Goal: Transaction & Acquisition: Purchase product/service

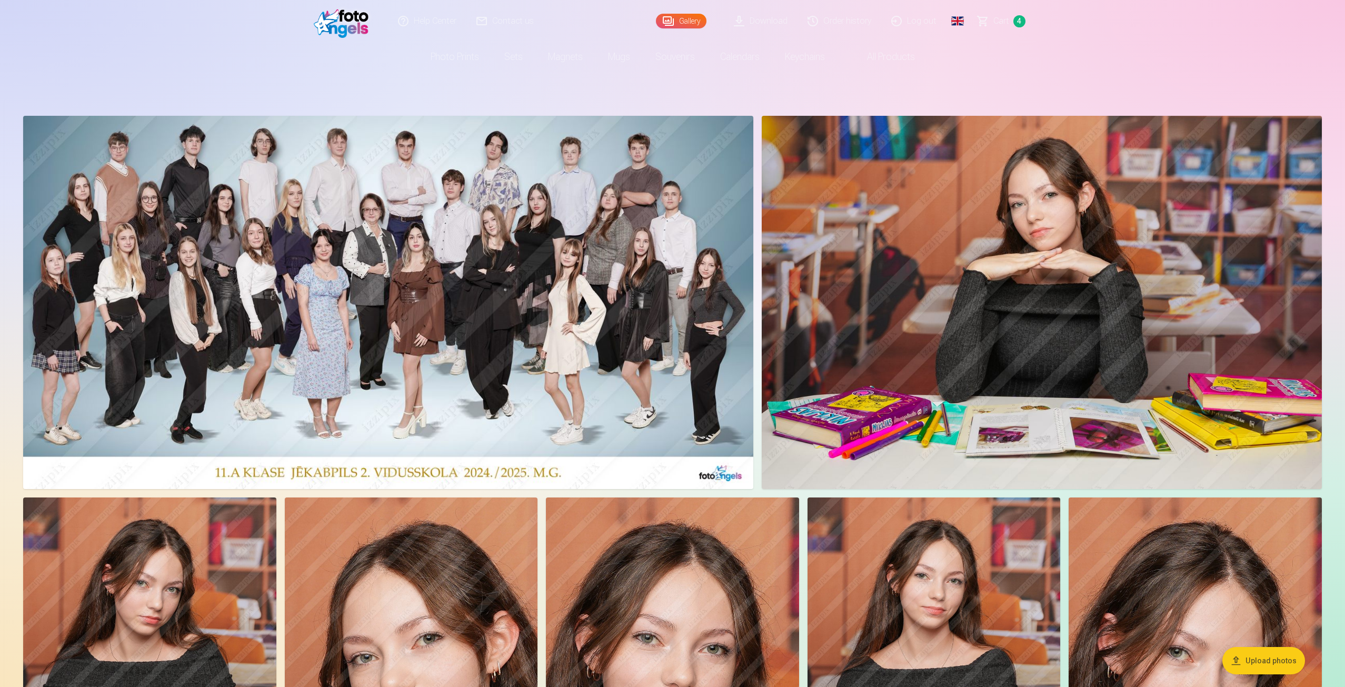
click at [908, 233] on img at bounding box center [1041, 302] width 560 height 373
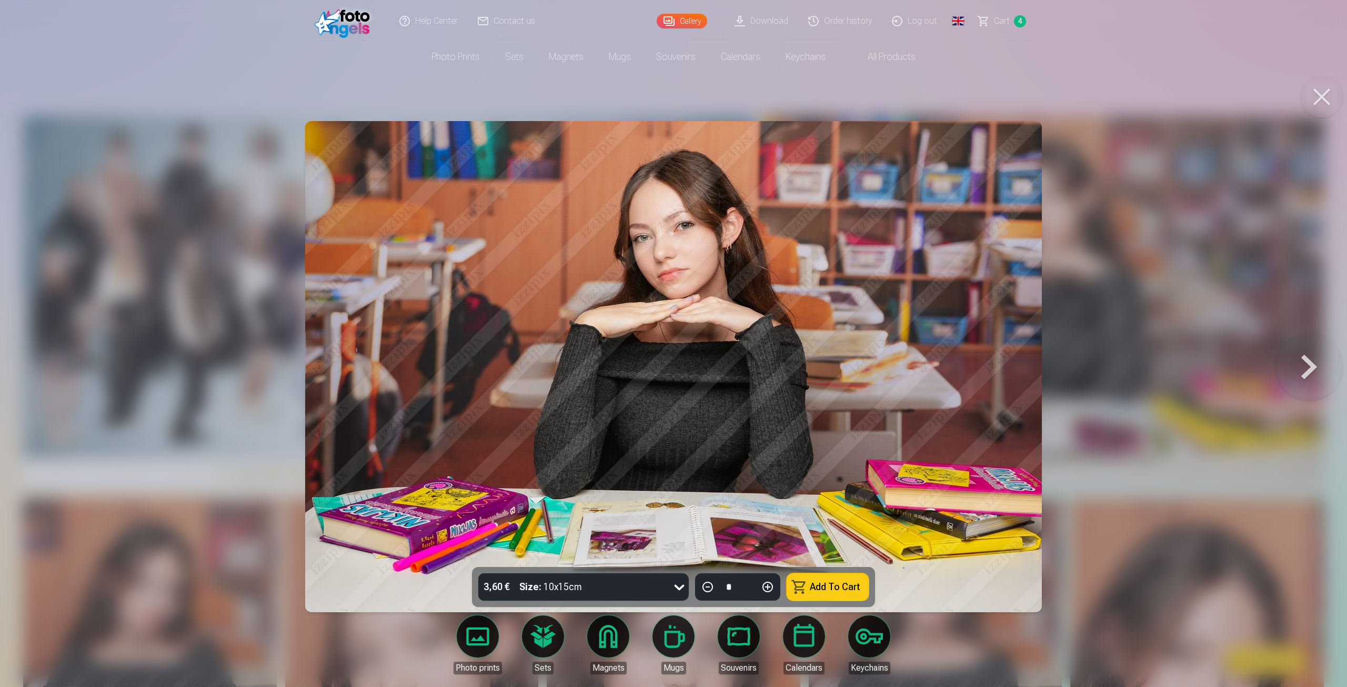
click at [679, 583] on icon at bounding box center [679, 586] width 17 height 17
click at [847, 589] on button "Add To Cart" at bounding box center [828, 586] width 82 height 27
click at [844, 585] on button "Add To Cart" at bounding box center [828, 586] width 82 height 27
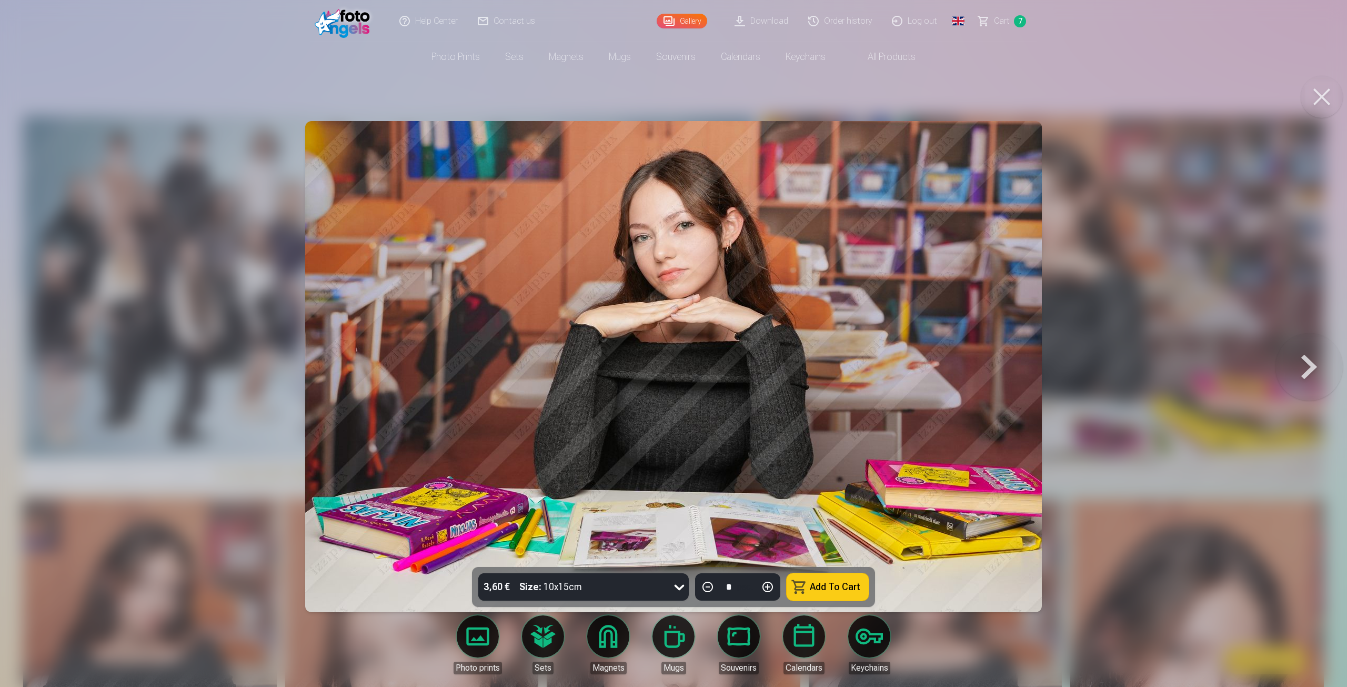
click at [1014, 11] on link "Сart 7" at bounding box center [1003, 21] width 68 height 42
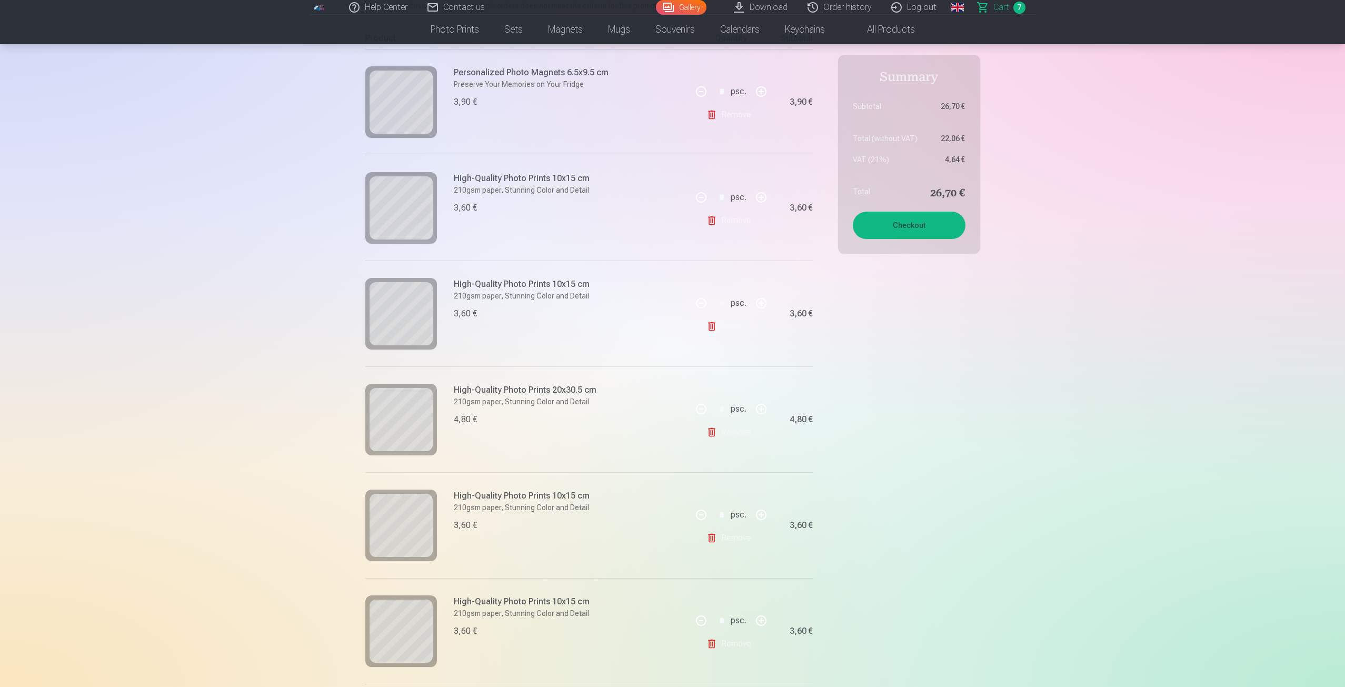
scroll to position [53, 0]
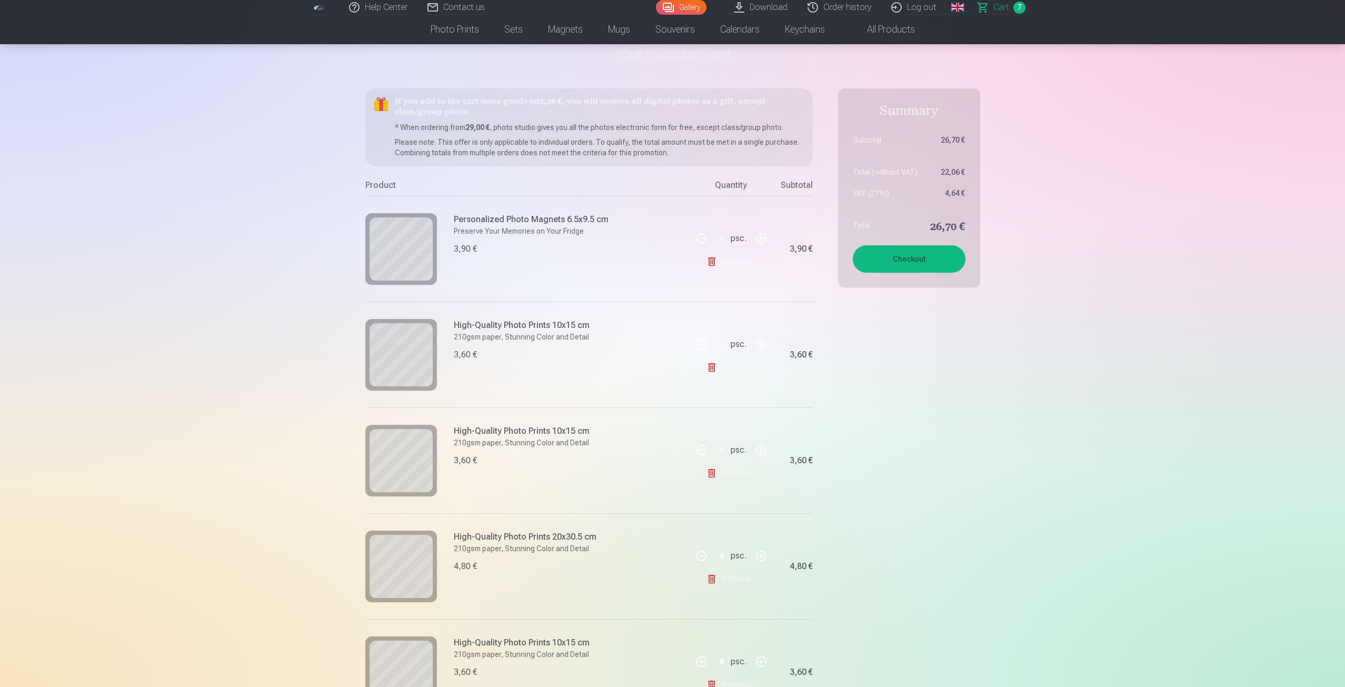
click at [745, 268] on link "Remove" at bounding box center [730, 261] width 49 height 21
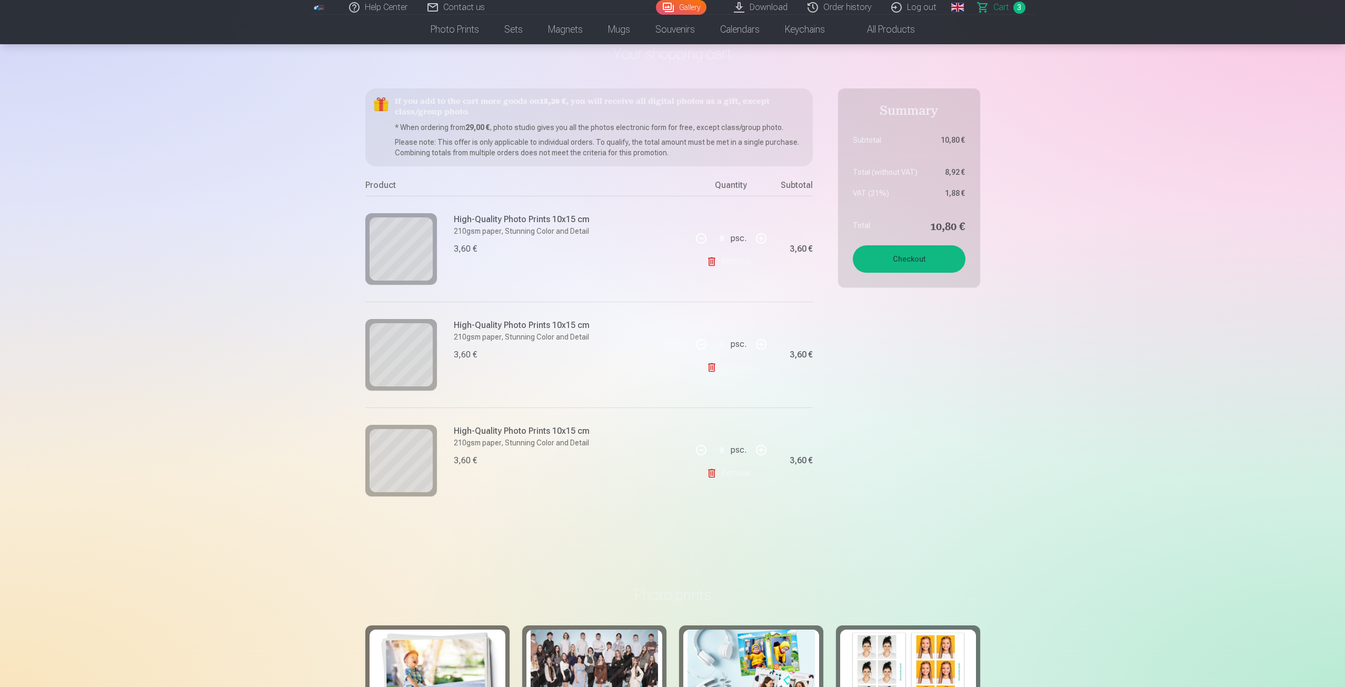
click at [745, 268] on link "Remove" at bounding box center [730, 261] width 49 height 21
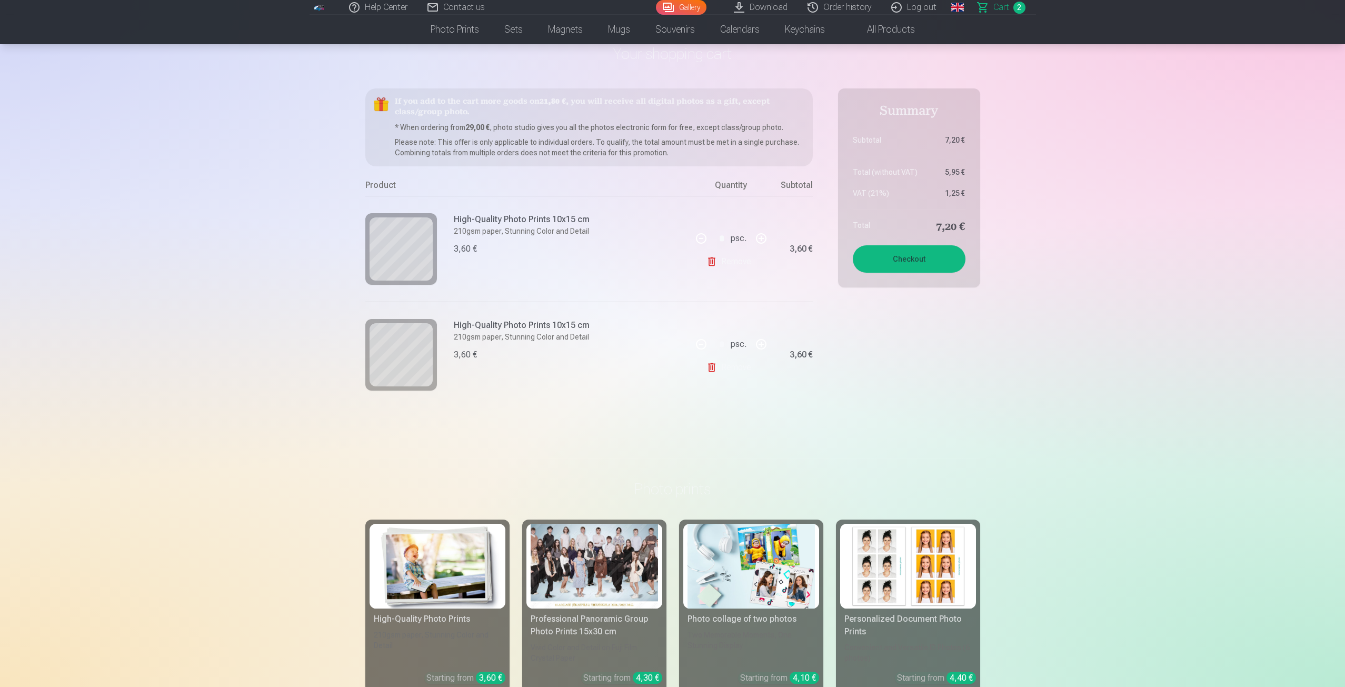
click at [745, 268] on link "Remove" at bounding box center [730, 261] width 49 height 21
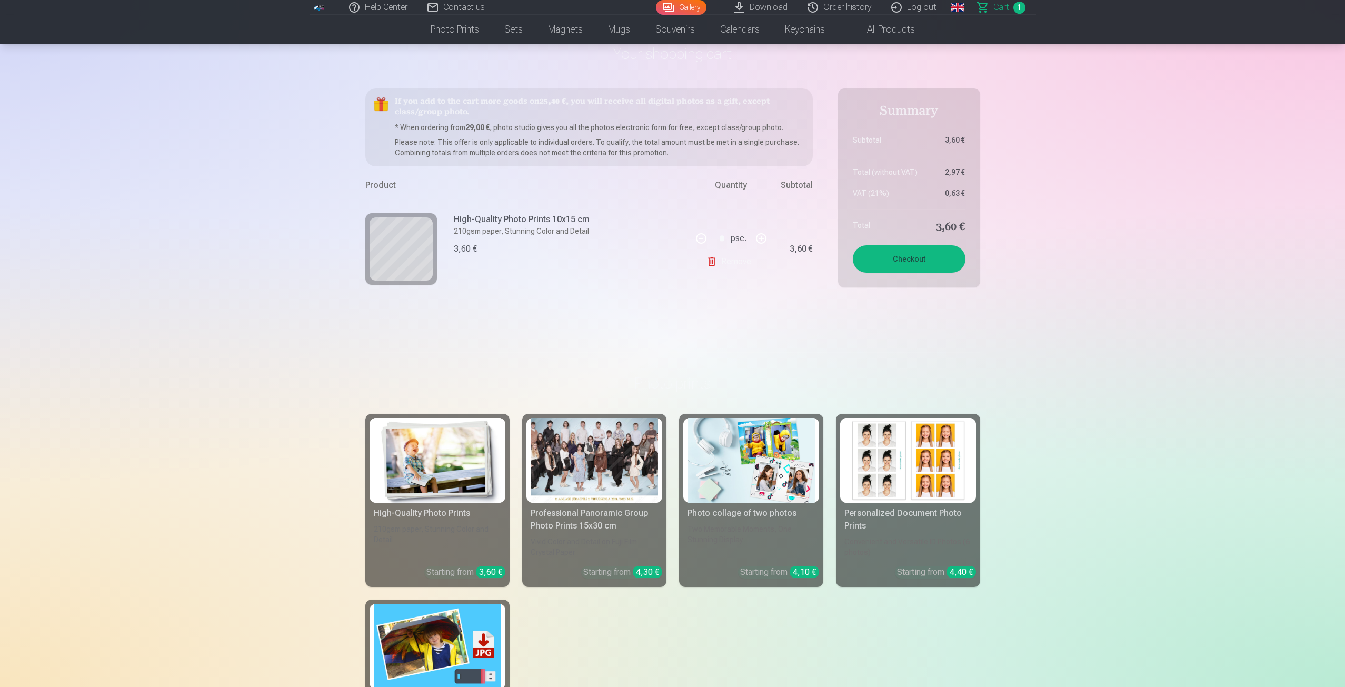
click at [745, 268] on link "Remove" at bounding box center [730, 261] width 49 height 21
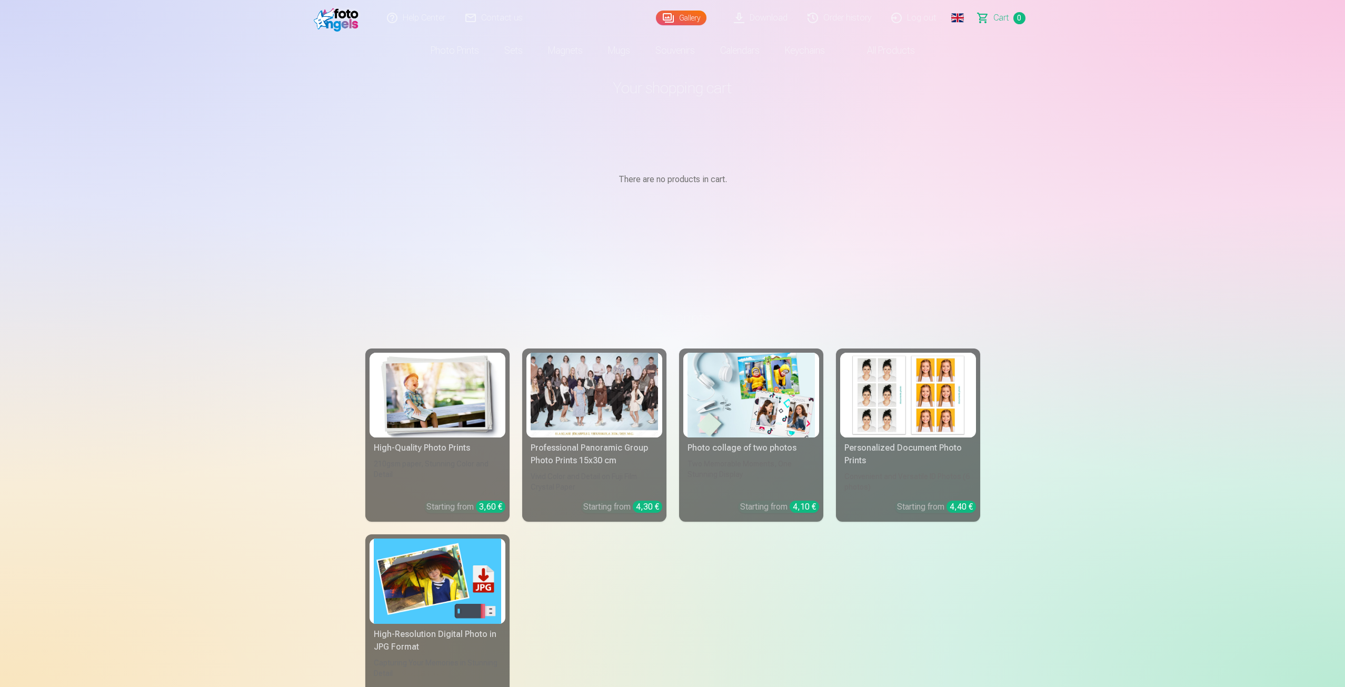
scroll to position [0, 0]
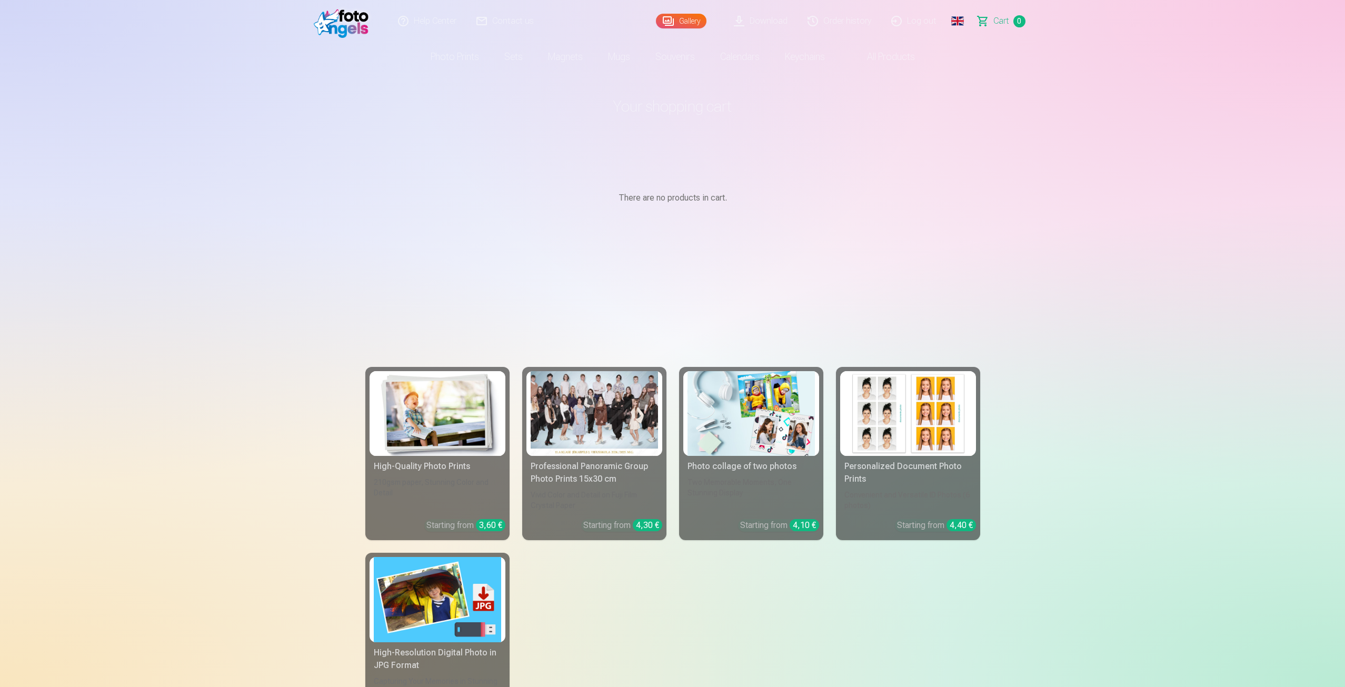
click at [678, 20] on link "Gallery" at bounding box center [681, 21] width 51 height 15
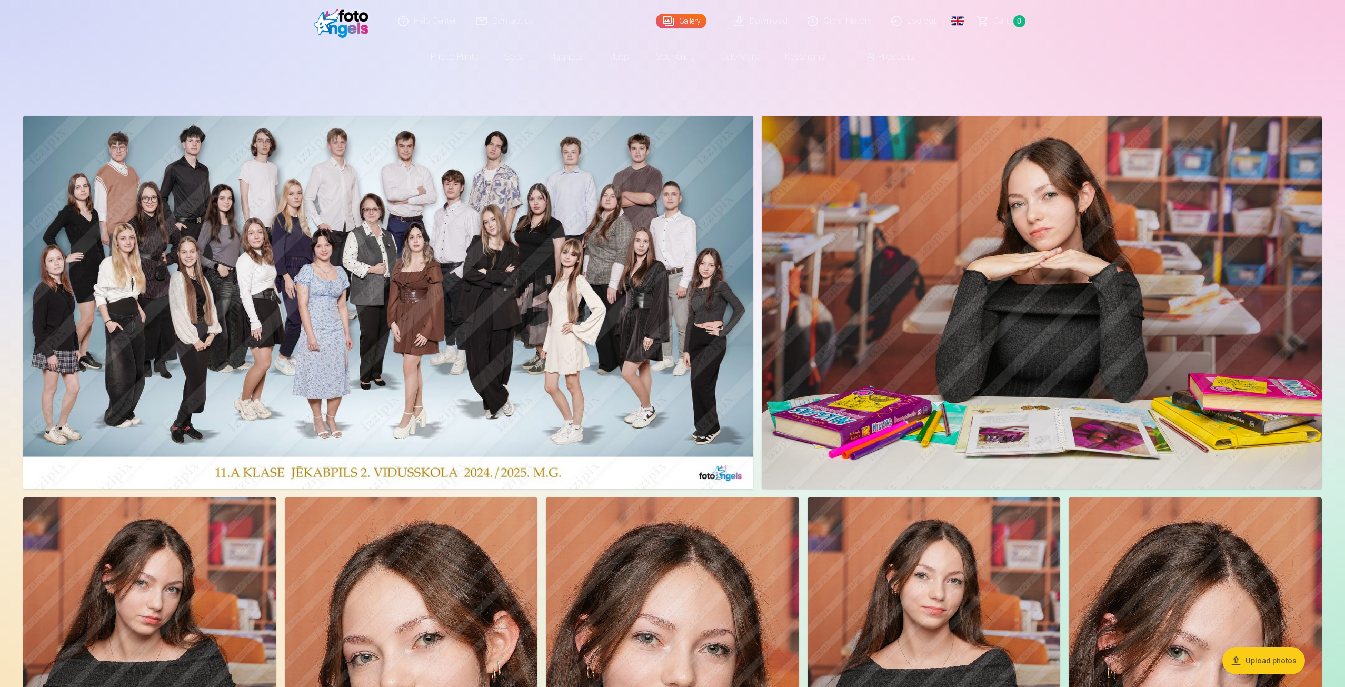
click at [352, 24] on img at bounding box center [344, 21] width 61 height 34
click at [527, 24] on link "Contact us" at bounding box center [505, 21] width 77 height 42
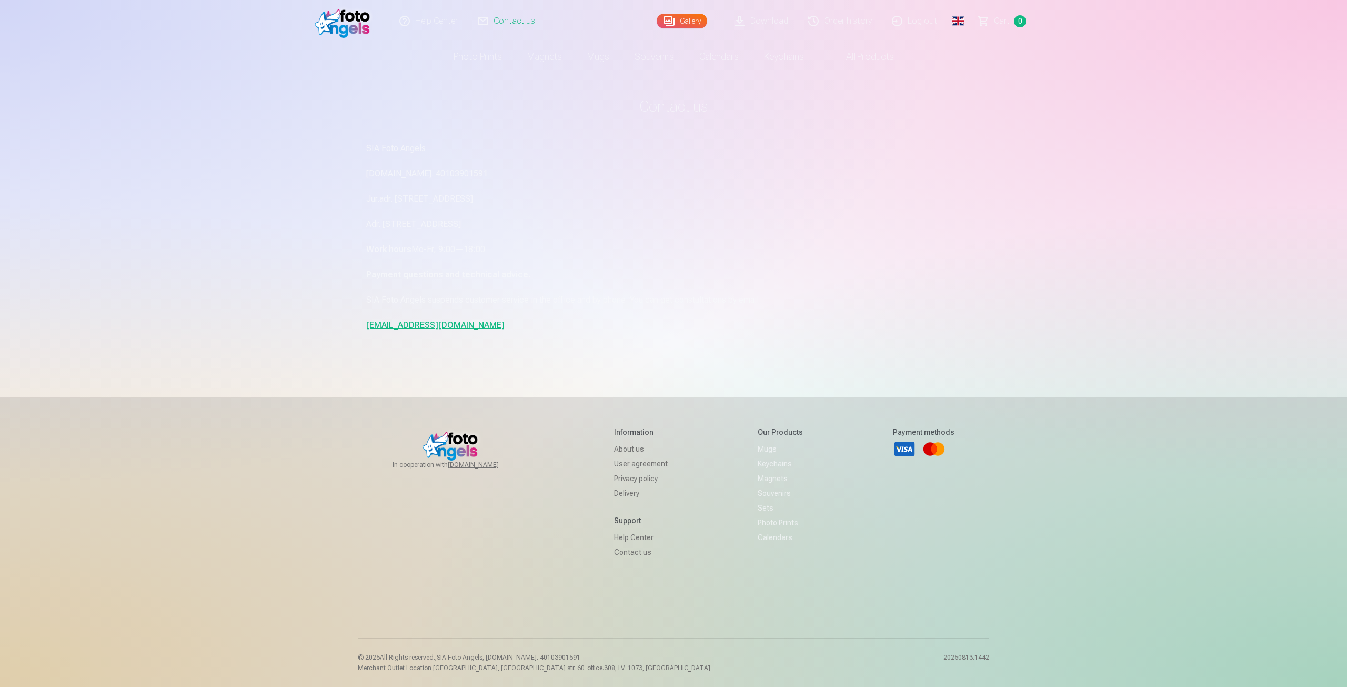
click at [356, 25] on img at bounding box center [345, 21] width 61 height 34
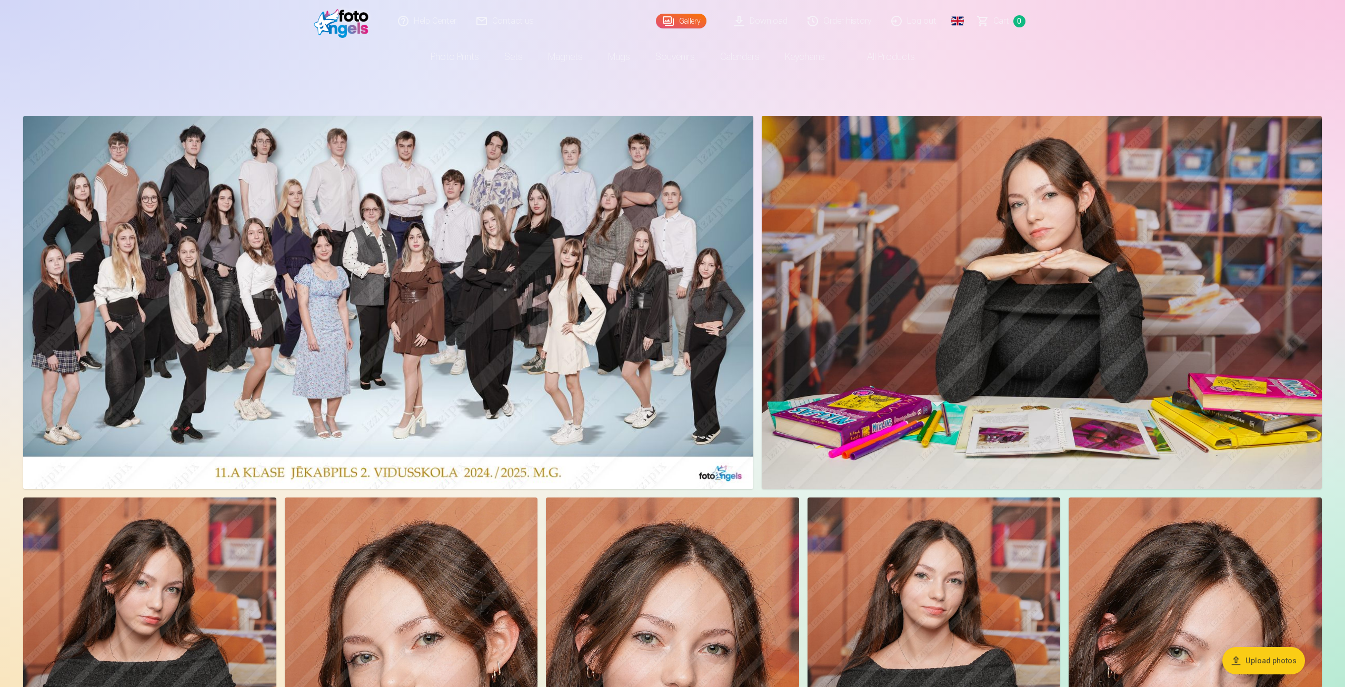
click at [356, 25] on img at bounding box center [344, 21] width 61 height 34
click at [685, 24] on link "Gallery" at bounding box center [681, 21] width 51 height 15
click at [775, 24] on link "Download" at bounding box center [761, 21] width 74 height 42
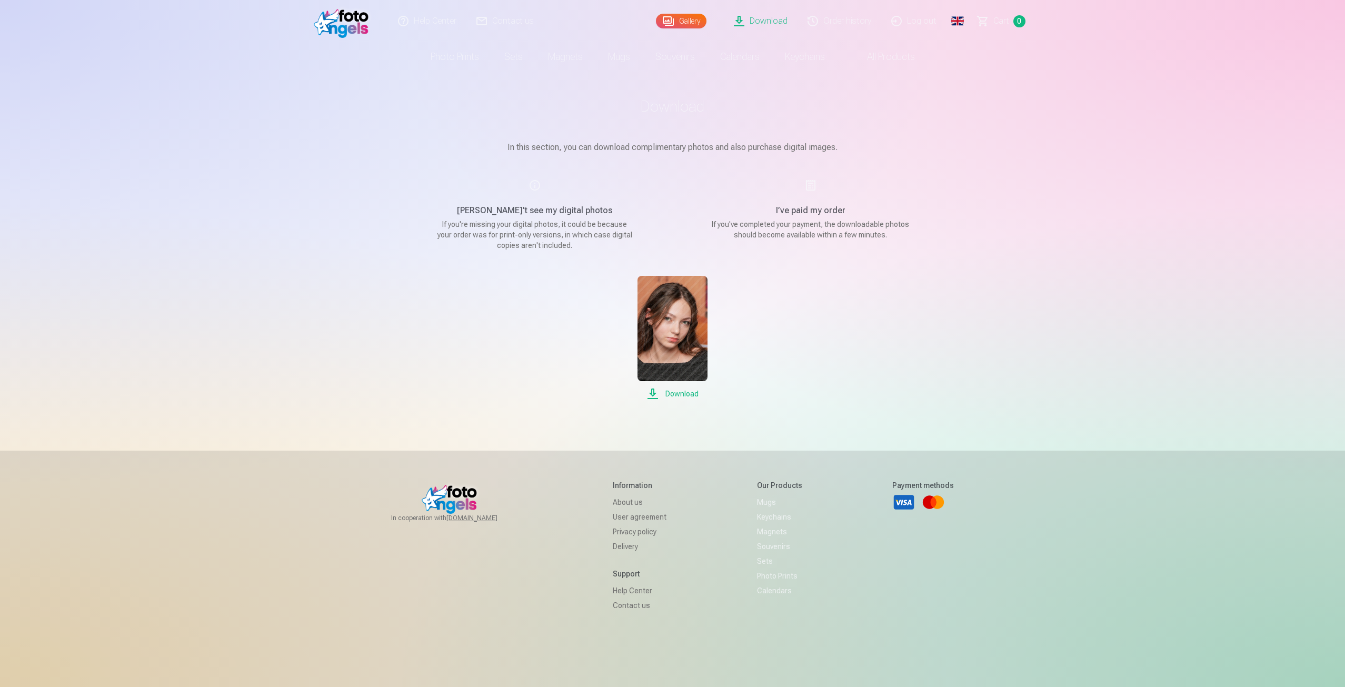
click at [855, 13] on link "Order history" at bounding box center [840, 21] width 84 height 42
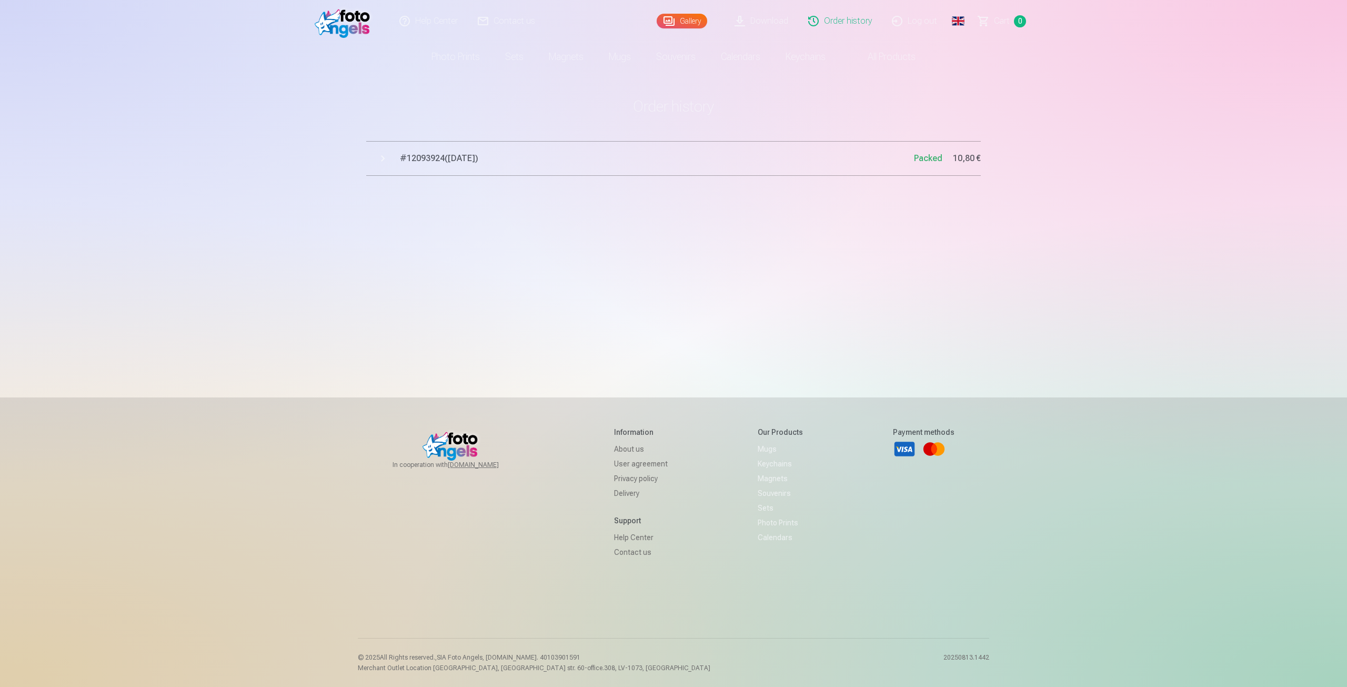
click at [467, 158] on span "# 12093924 ( 23.02.2025 )" at bounding box center [657, 158] width 514 height 13
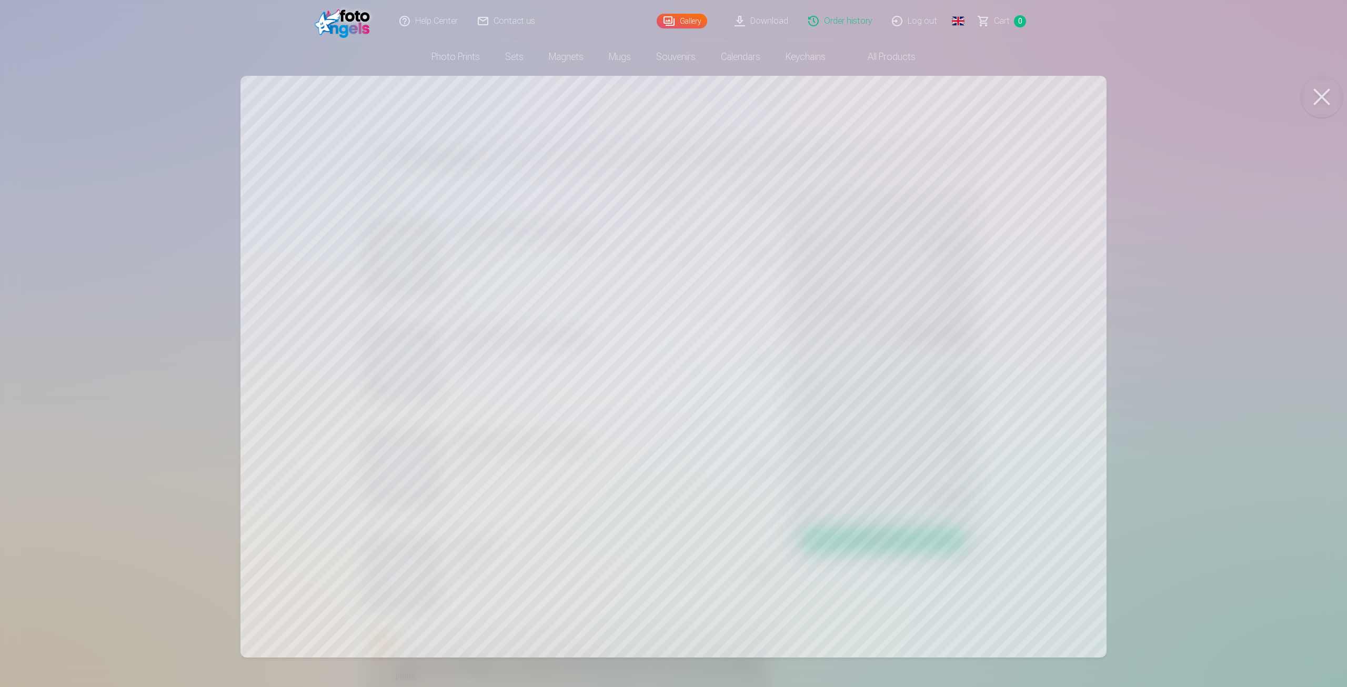
click at [1323, 89] on button at bounding box center [1322, 97] width 42 height 42
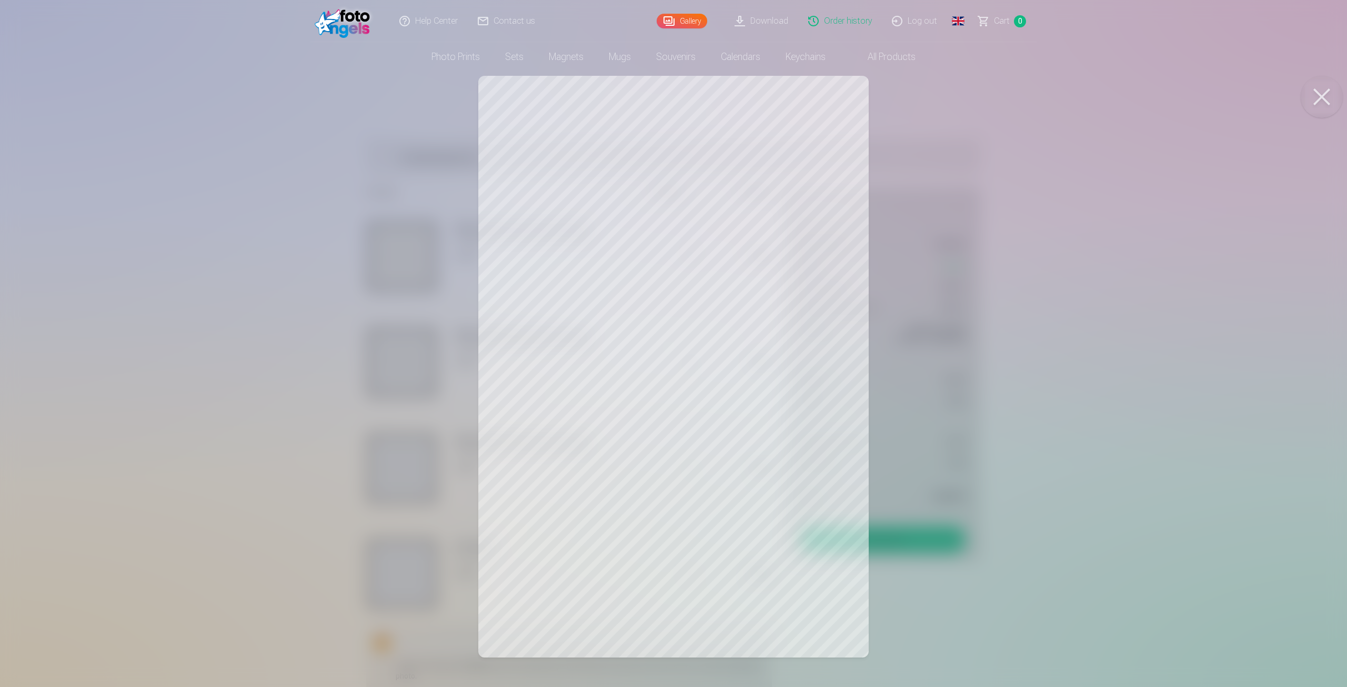
click at [1320, 98] on button at bounding box center [1322, 97] width 42 height 42
click at [1328, 91] on button at bounding box center [1322, 97] width 42 height 42
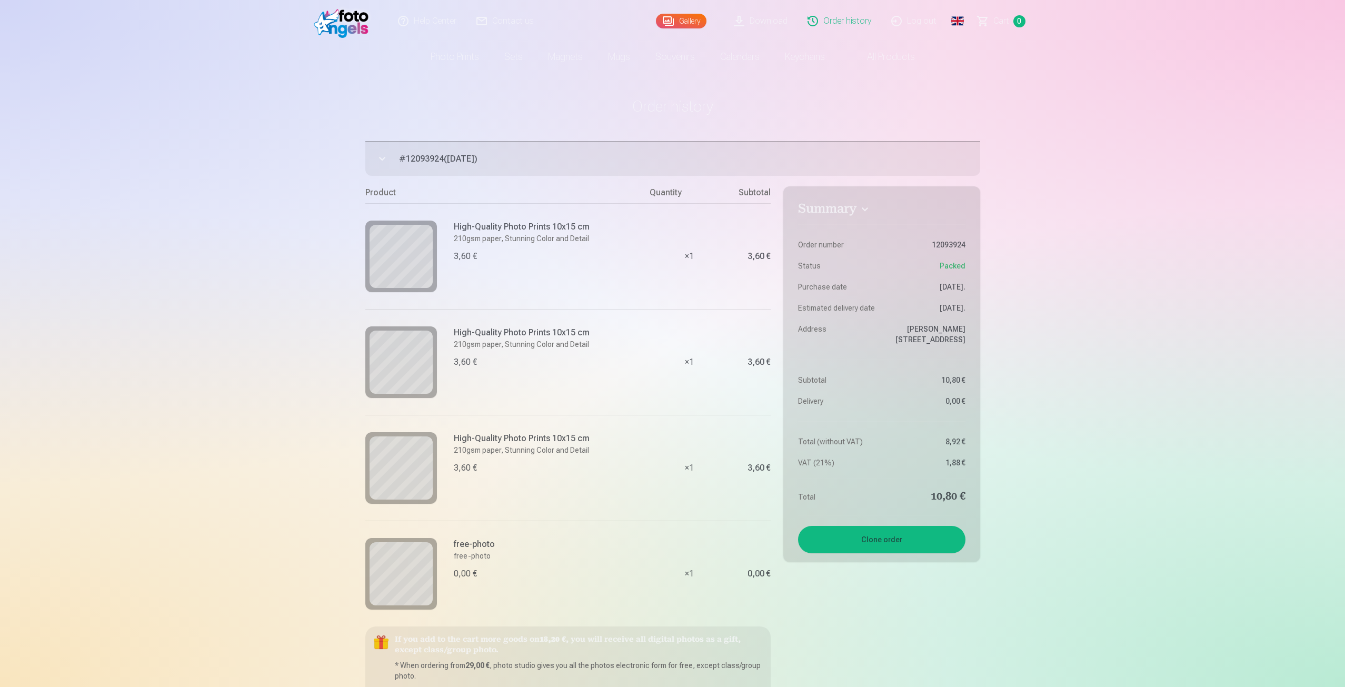
click at [810, 162] on span "# 12093924 ( 23.02.2025 )" at bounding box center [689, 159] width 581 height 13
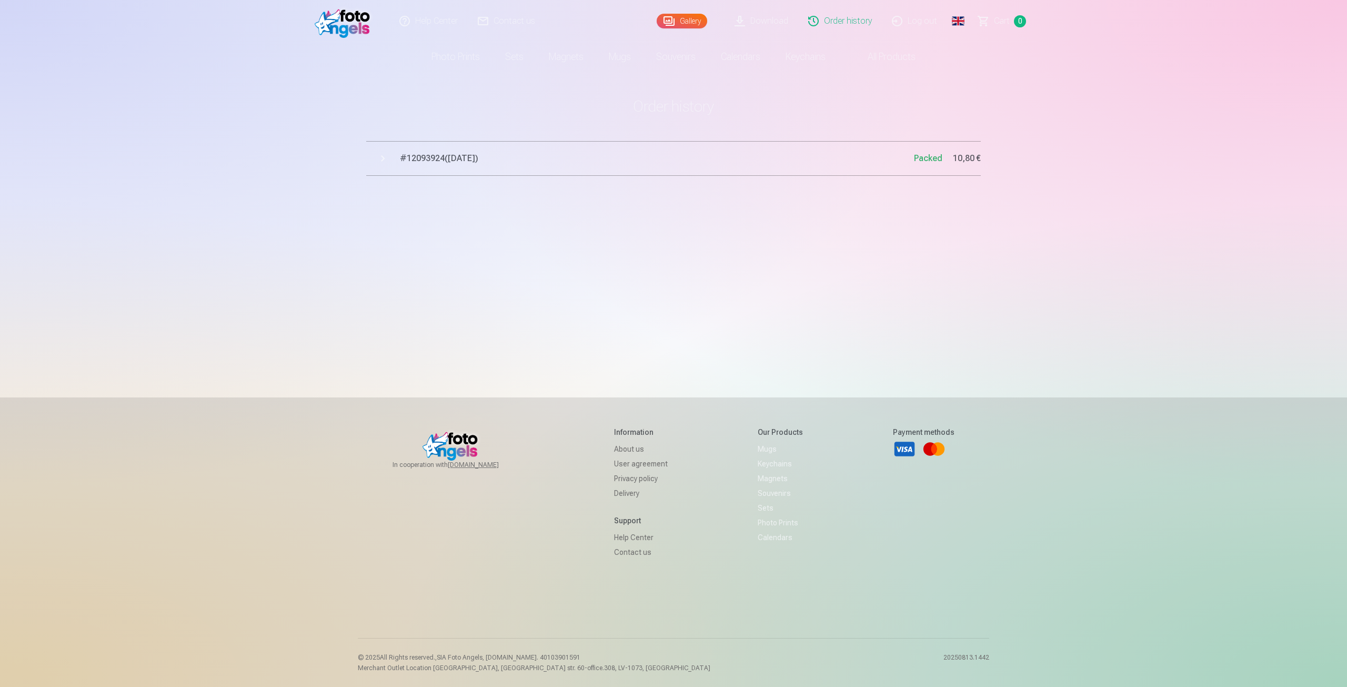
click at [965, 25] on link "Global" at bounding box center [958, 21] width 21 height 42
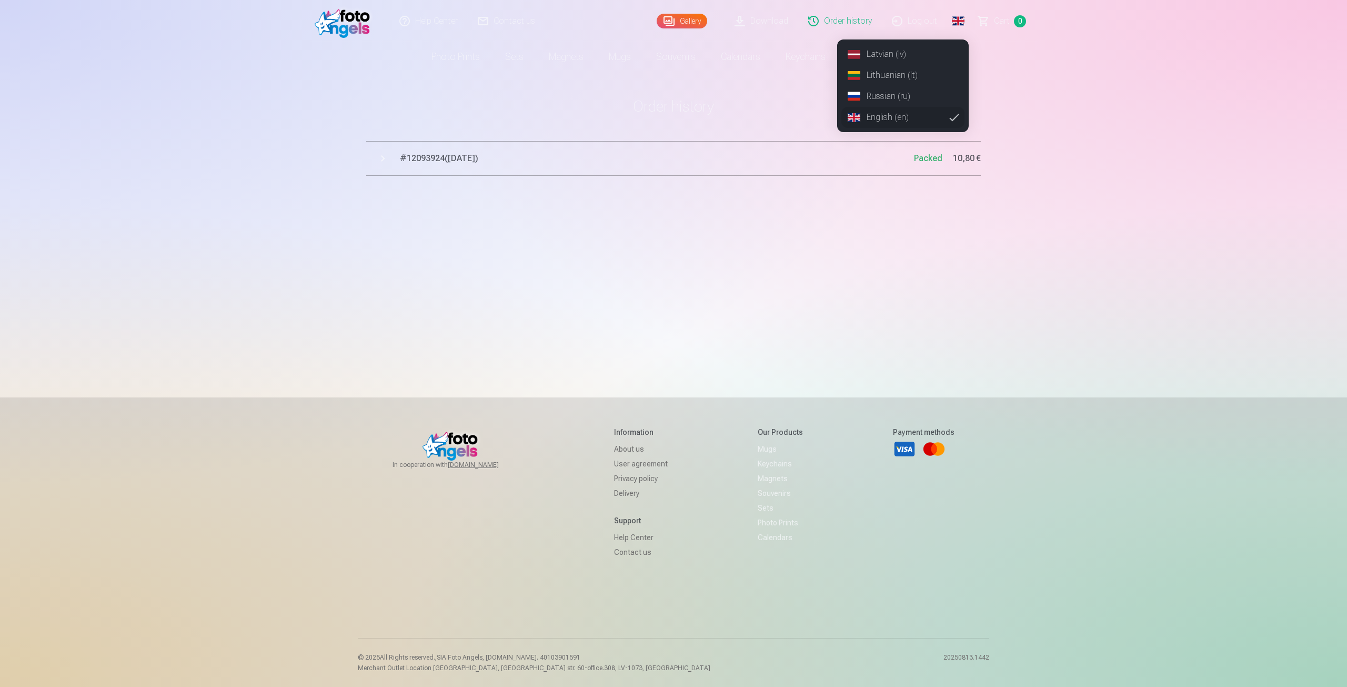
click at [934, 93] on link "Russian (ru)" at bounding box center [902, 96] width 123 height 21
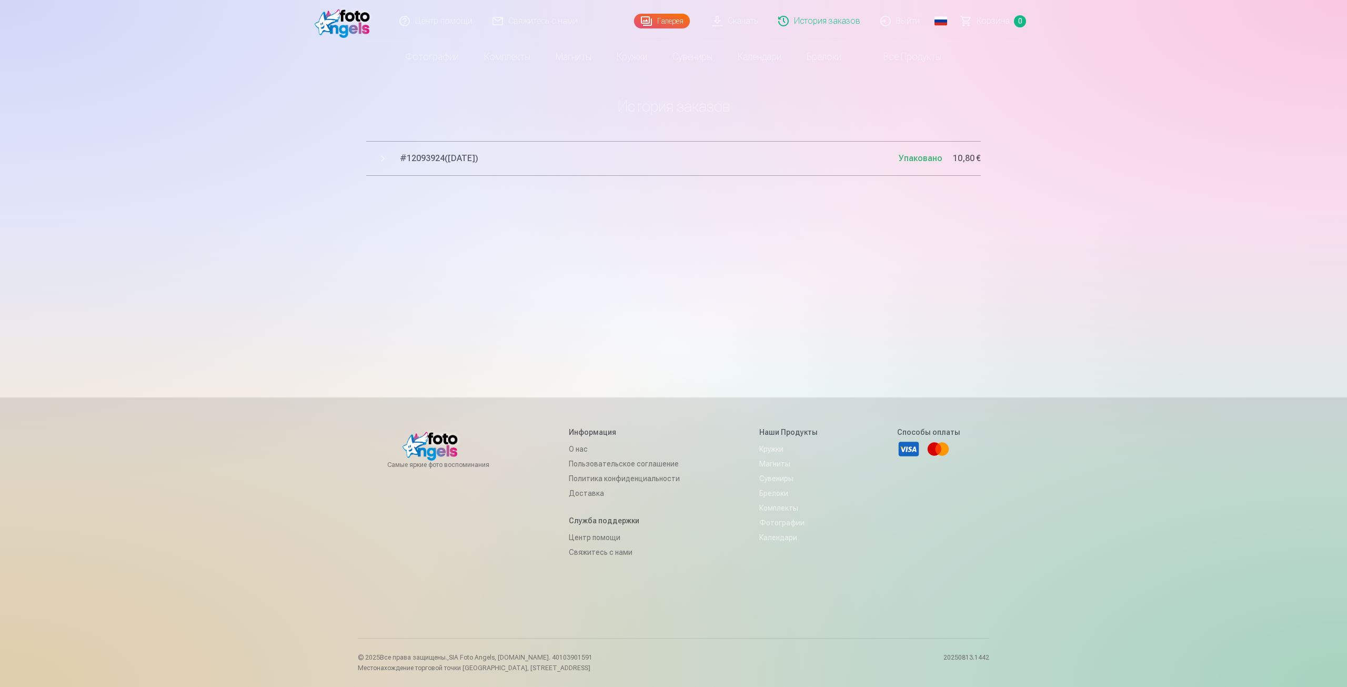
click at [347, 30] on img at bounding box center [345, 21] width 61 height 34
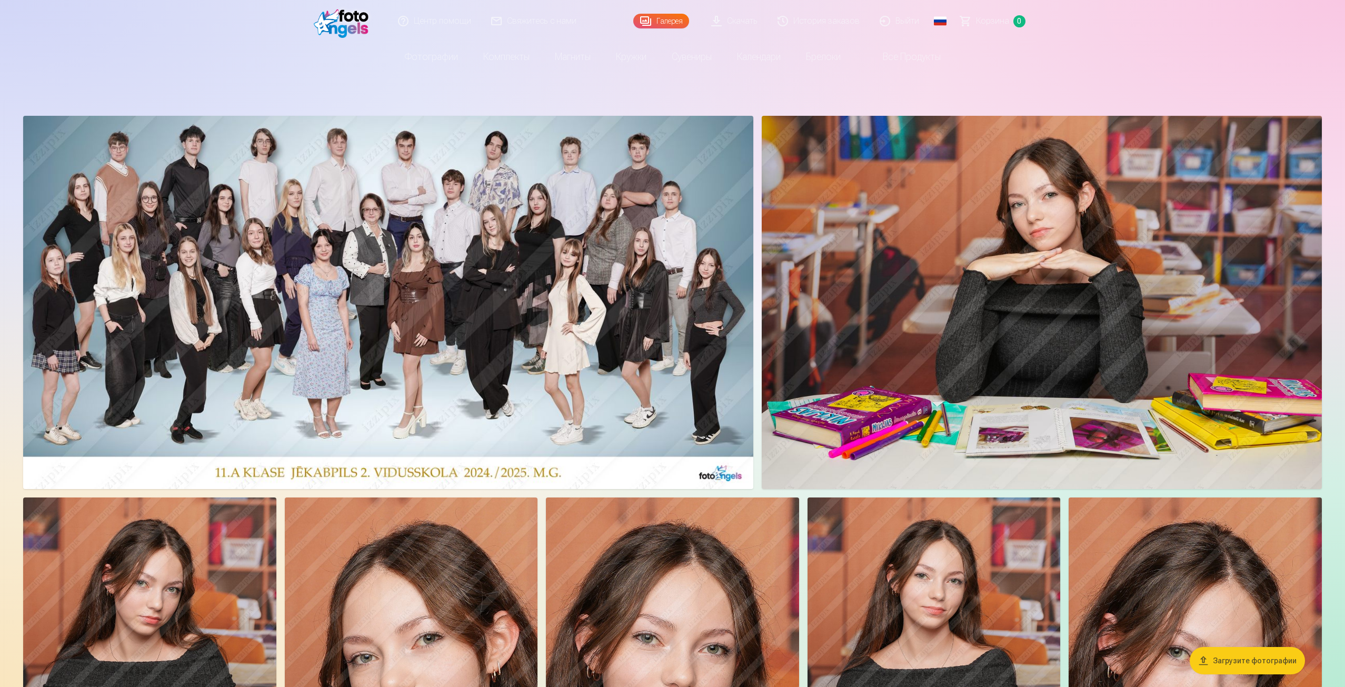
click at [936, 336] on img at bounding box center [1041, 302] width 560 height 373
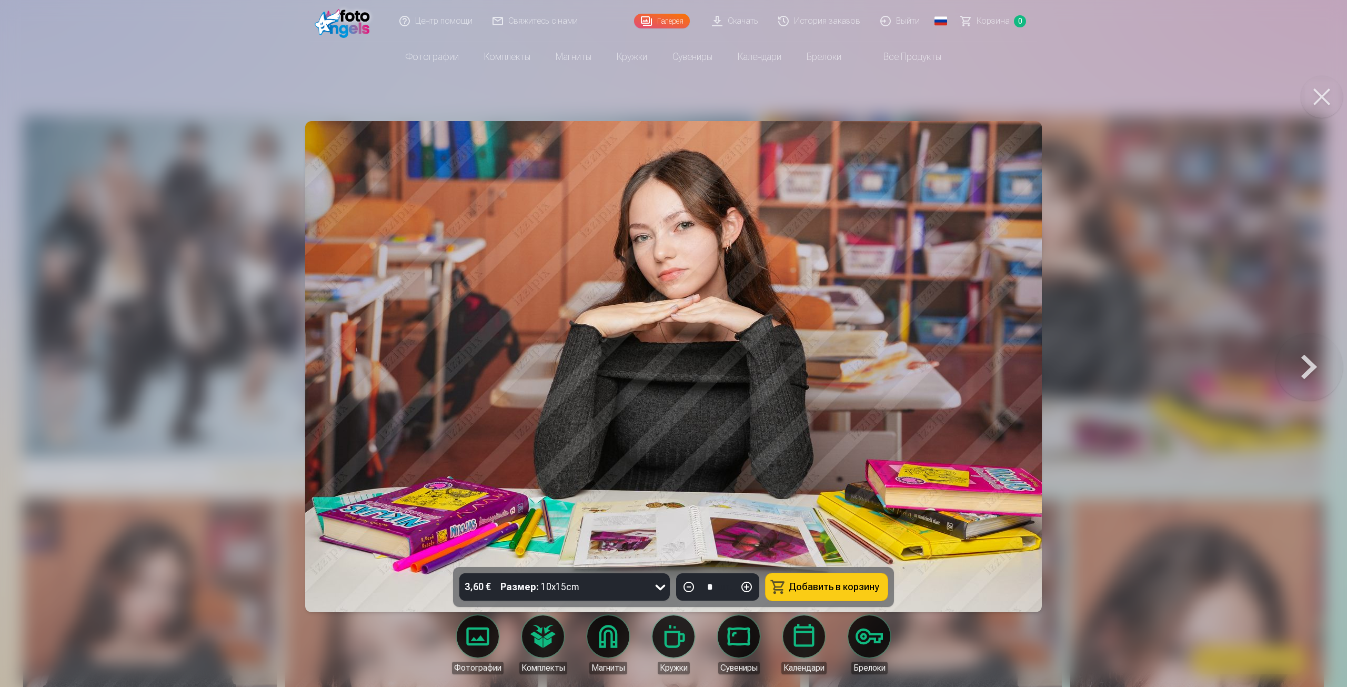
click at [752, 583] on button at bounding box center [746, 586] width 25 height 25
click at [834, 590] on button "Добавить в корзину" at bounding box center [827, 586] width 122 height 27
type input "*"
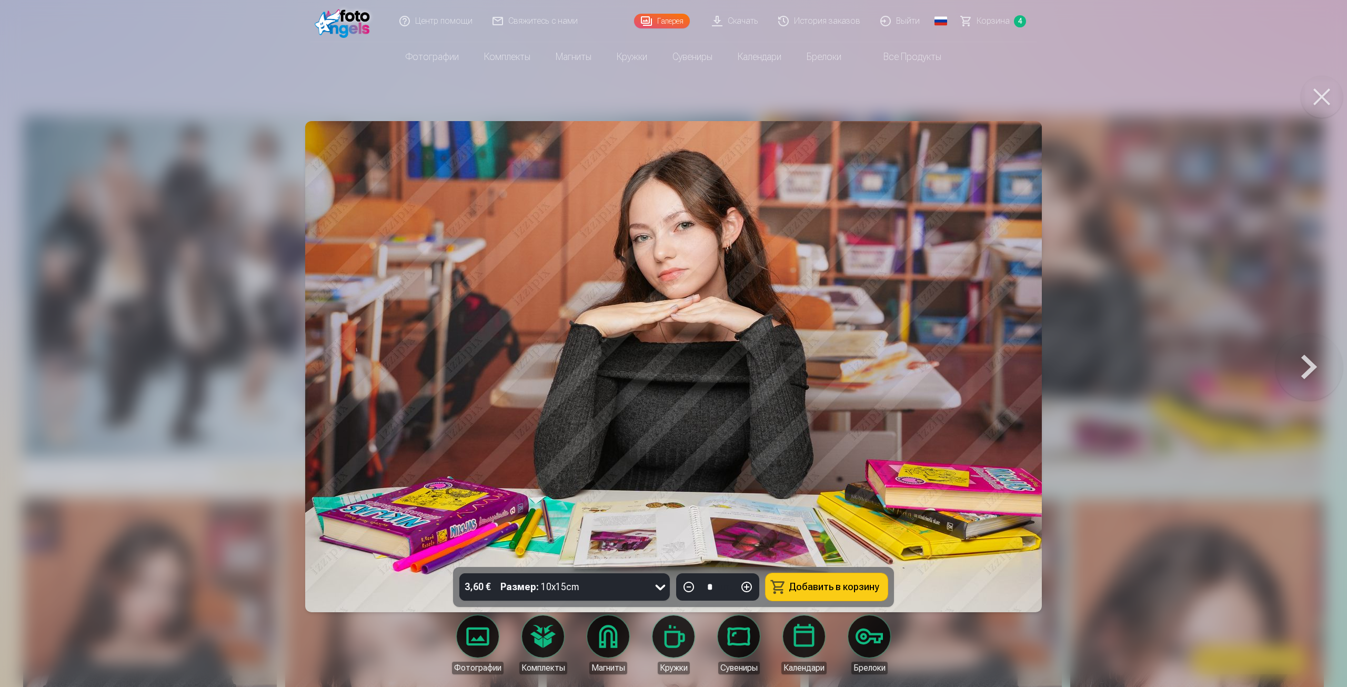
click at [1019, 19] on span "4" at bounding box center [1020, 21] width 12 height 12
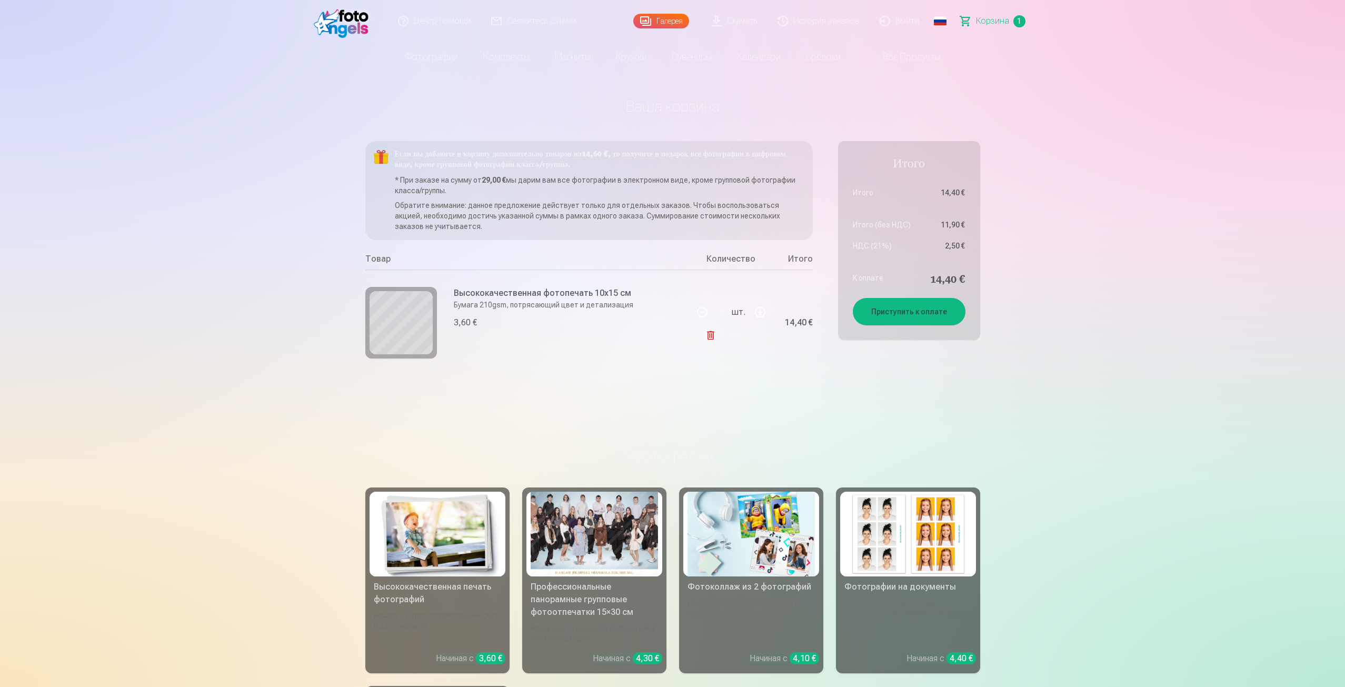
click at [727, 335] on link "Удалить" at bounding box center [730, 335] width 51 height 21
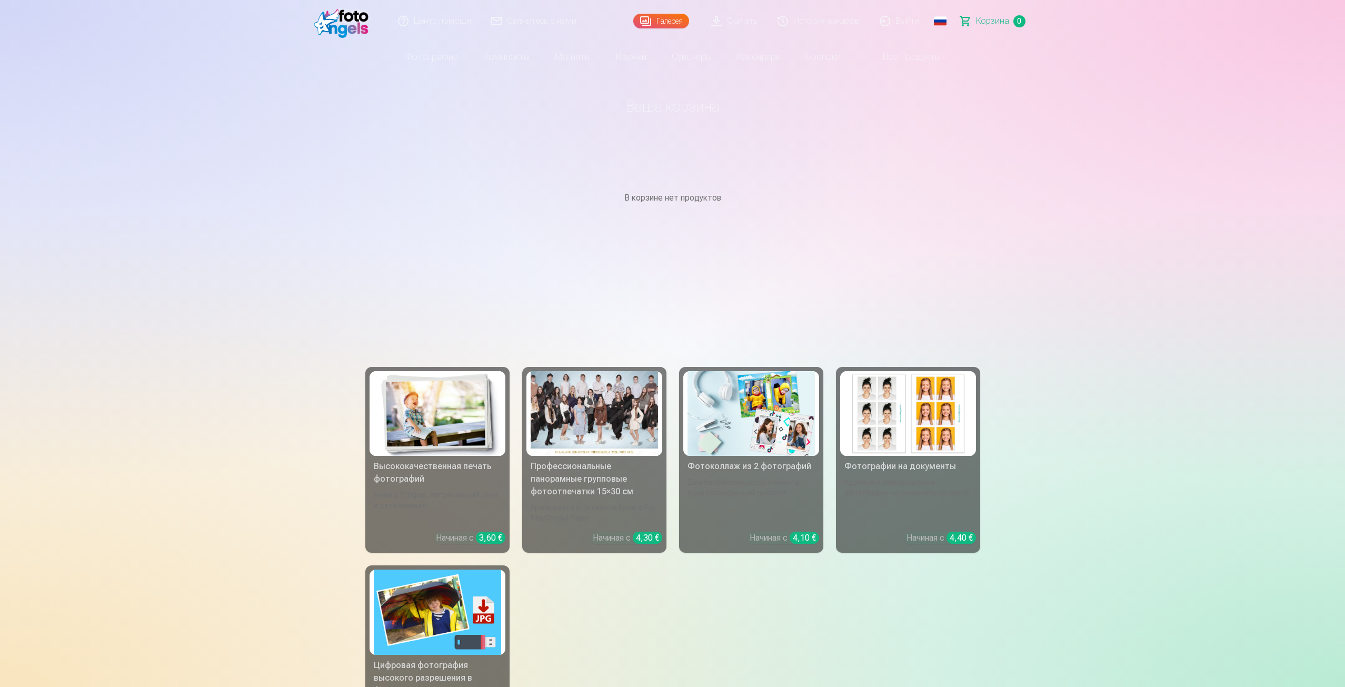
click at [320, 25] on img at bounding box center [344, 21] width 61 height 34
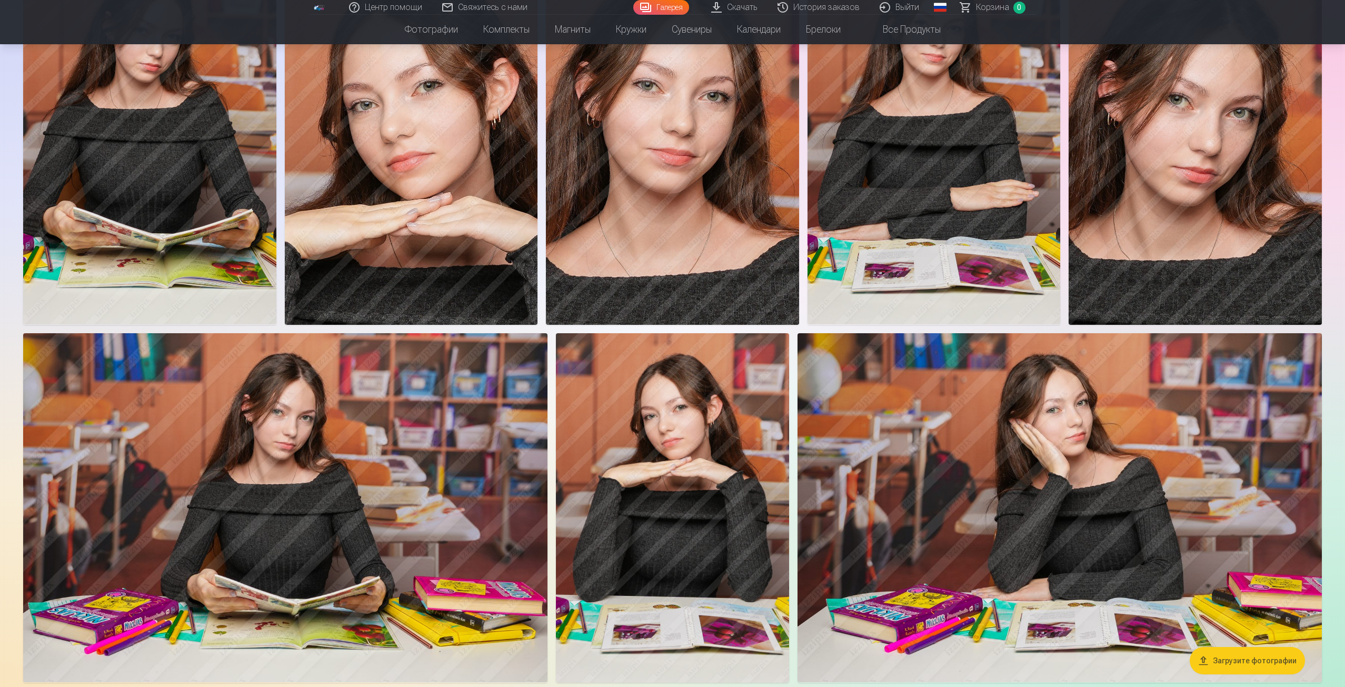
scroll to position [684, 0]
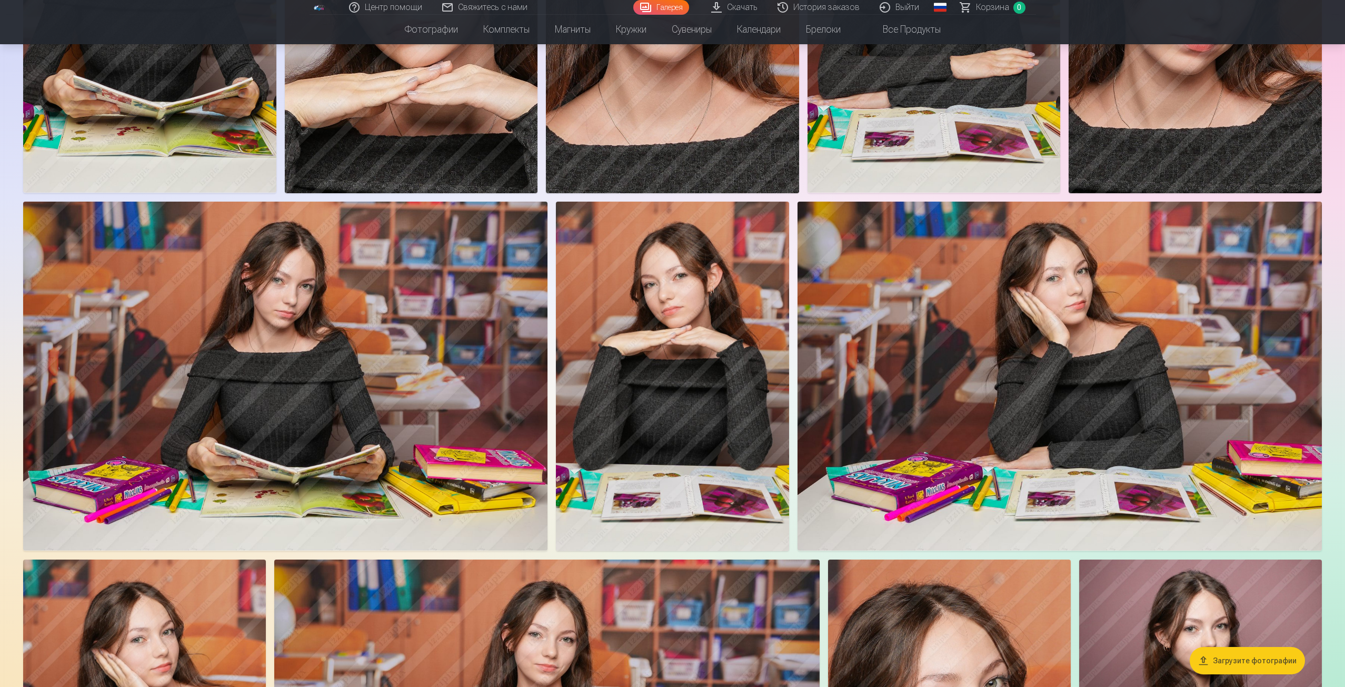
click at [452, 300] on img at bounding box center [285, 376] width 524 height 349
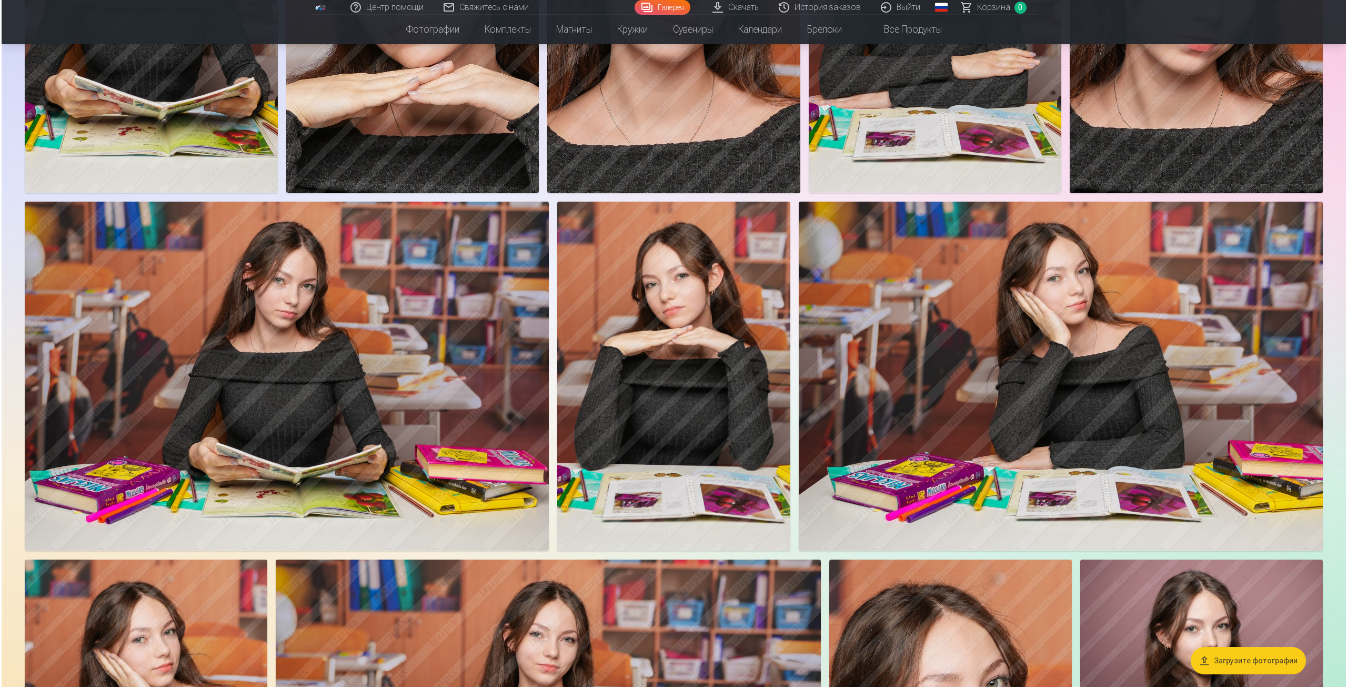
scroll to position [685, 0]
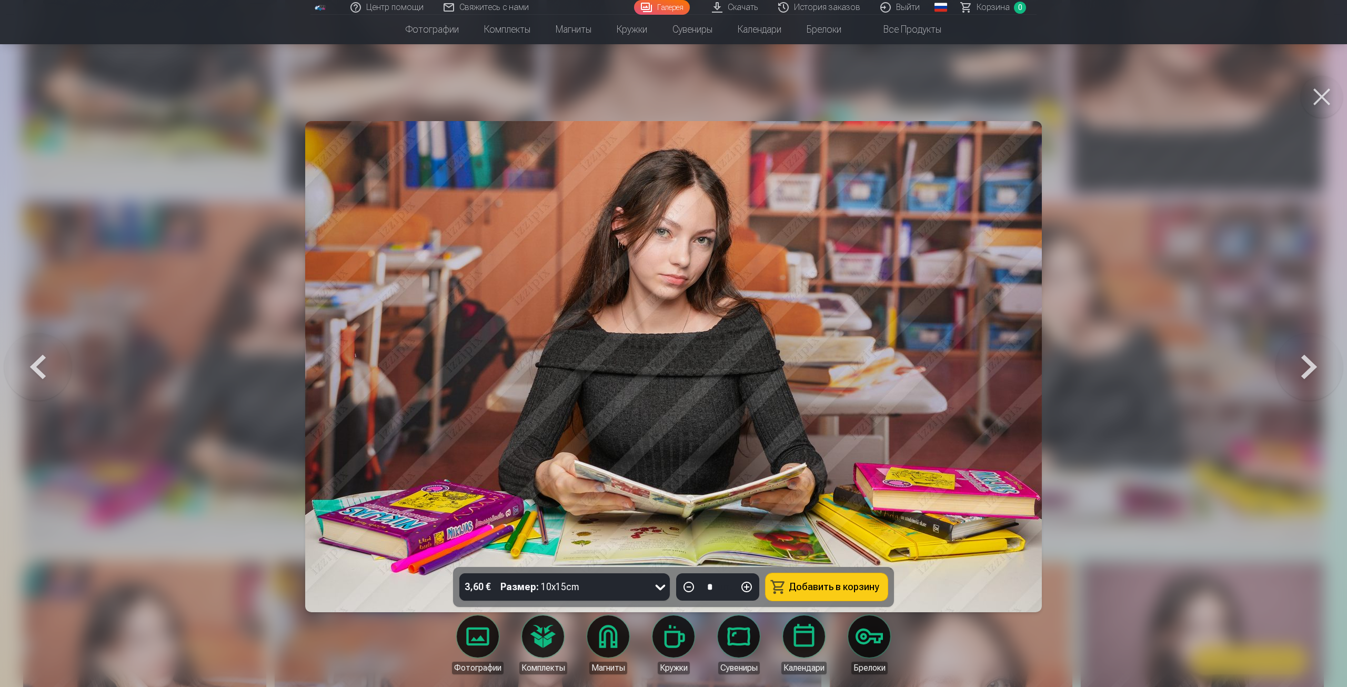
click at [640, 585] on div "3,60 € Размер : 10x15cm" at bounding box center [554, 586] width 190 height 27
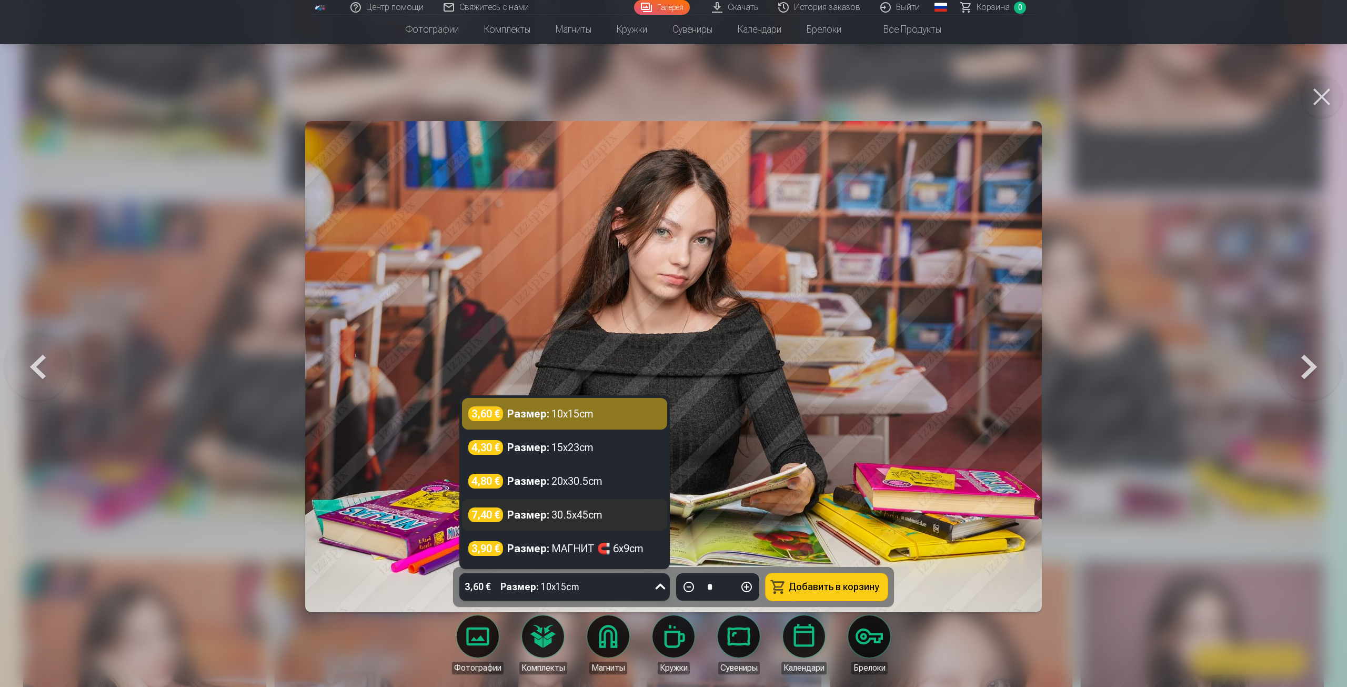
click at [618, 509] on div "7,40 € Размер : 30.5x45cm" at bounding box center [564, 514] width 193 height 15
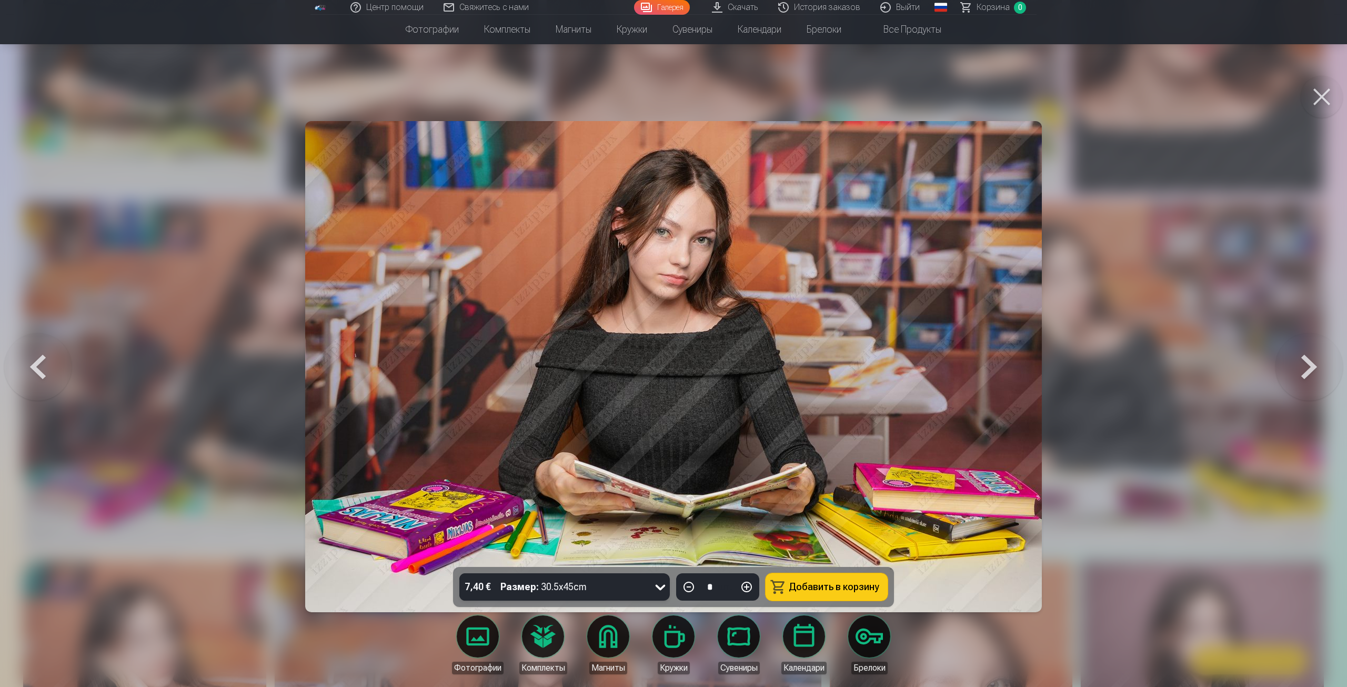
click at [828, 581] on button "Добавить в корзину" at bounding box center [827, 586] width 122 height 27
click at [993, 12] on span "Корзина" at bounding box center [993, 7] width 33 height 13
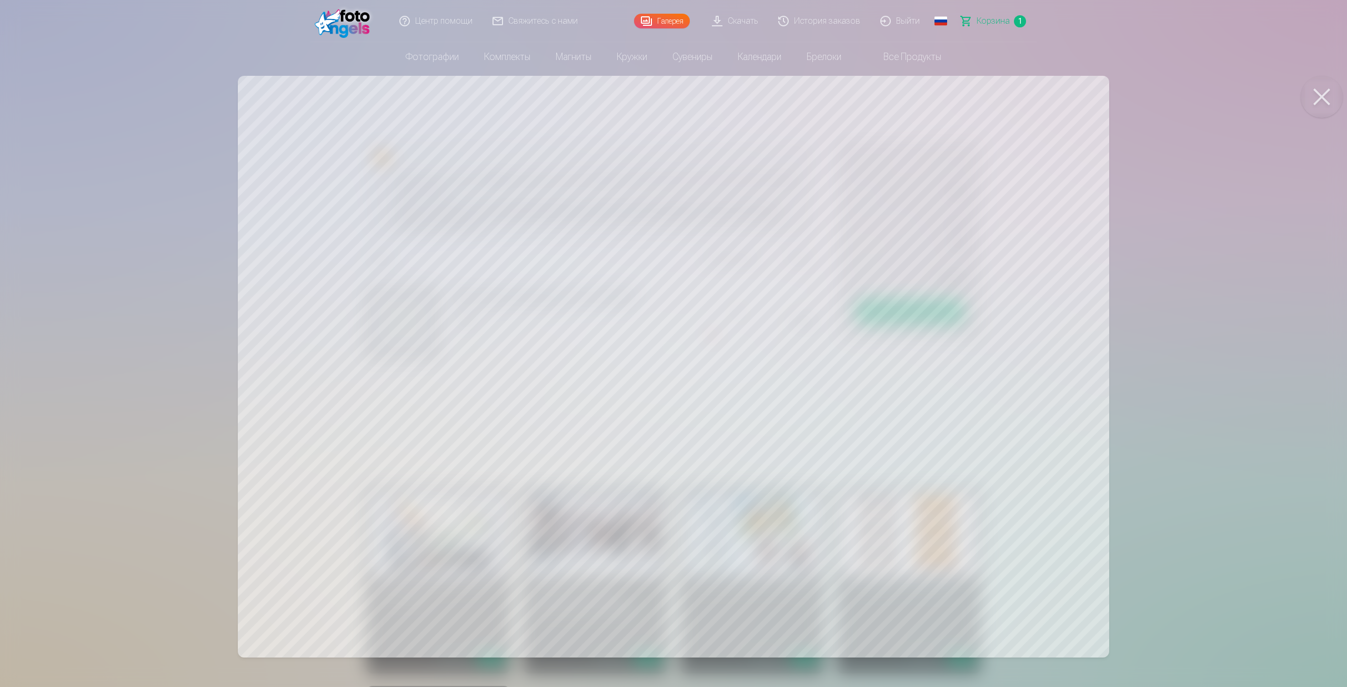
click at [1281, 210] on div at bounding box center [673, 343] width 1347 height 687
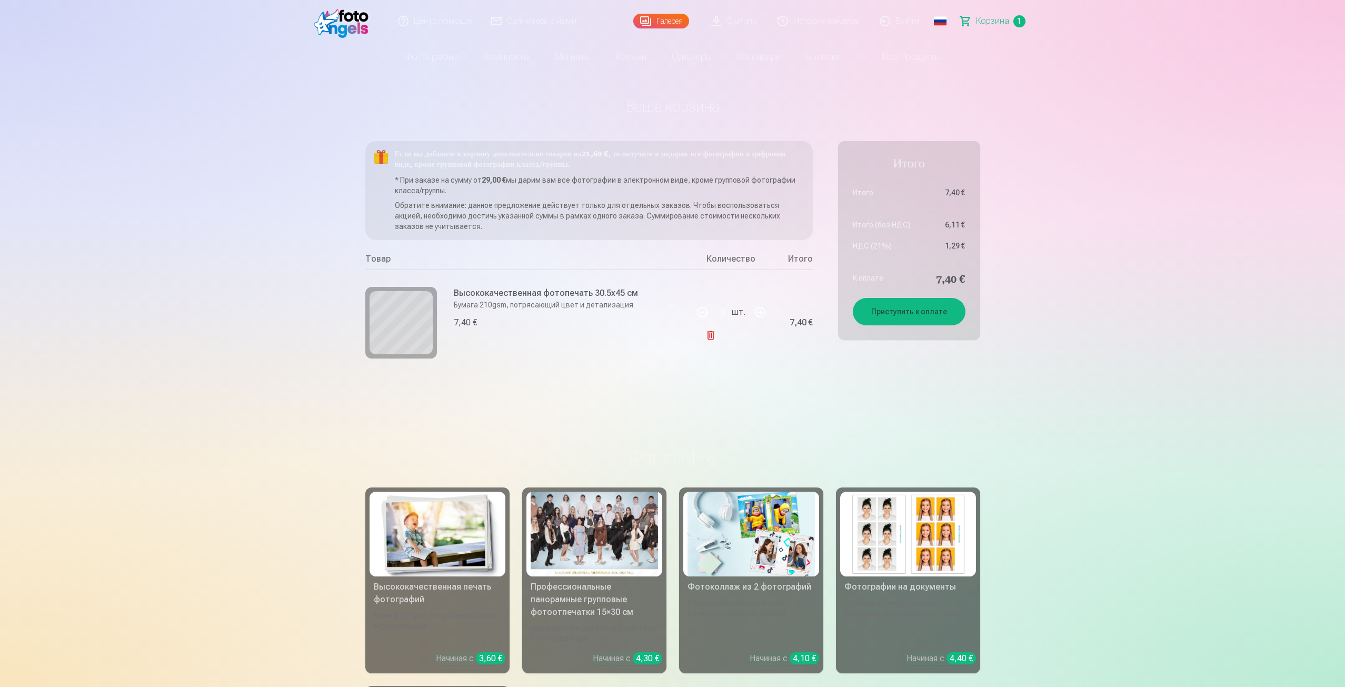
click at [735, 339] on link "Удалить" at bounding box center [730, 335] width 51 height 21
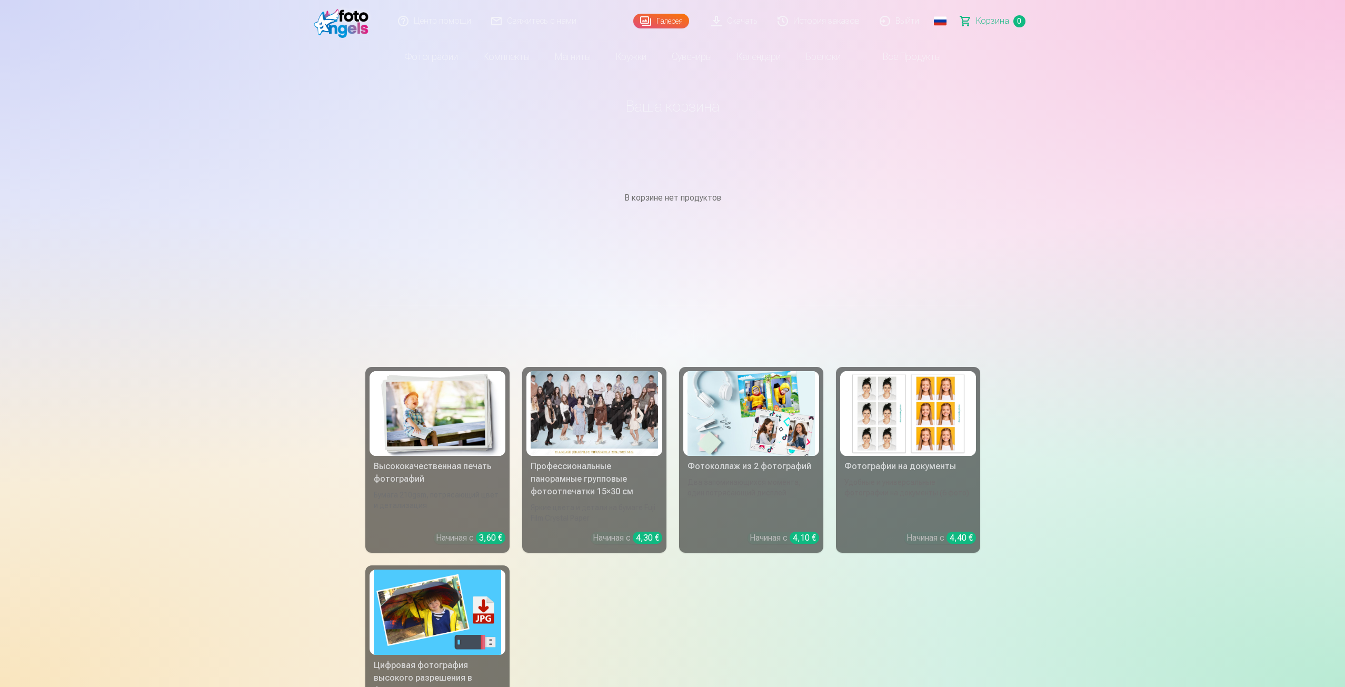
click at [367, 20] on img at bounding box center [344, 21] width 61 height 34
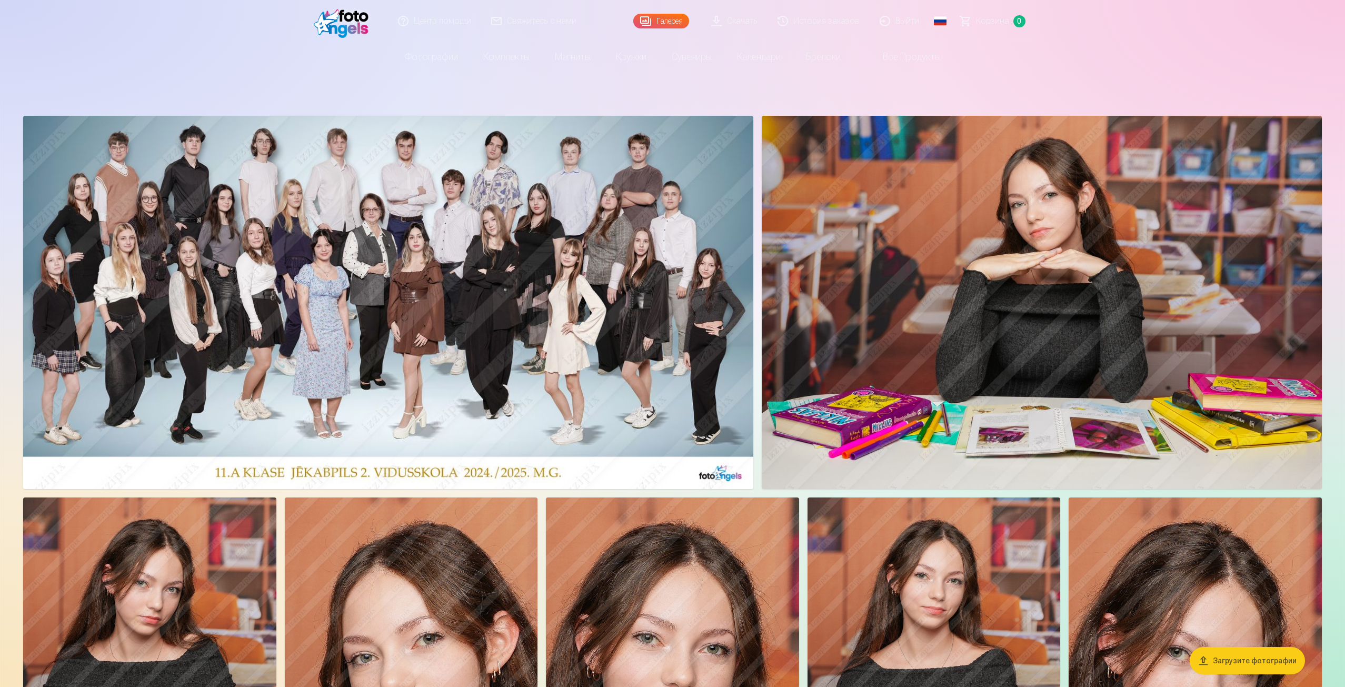
click at [745, 634] on img at bounding box center [672, 686] width 253 height 379
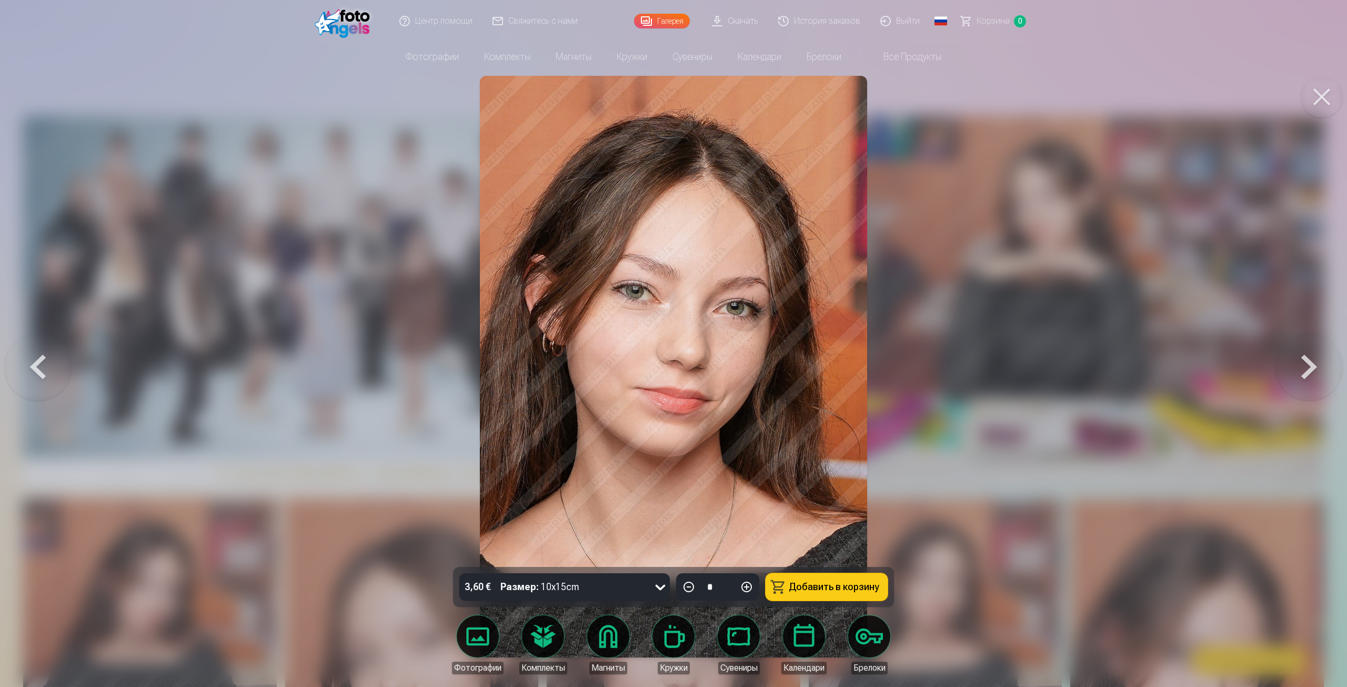
click at [631, 585] on div "3,60 € Размер : 10x15cm" at bounding box center [554, 586] width 190 height 27
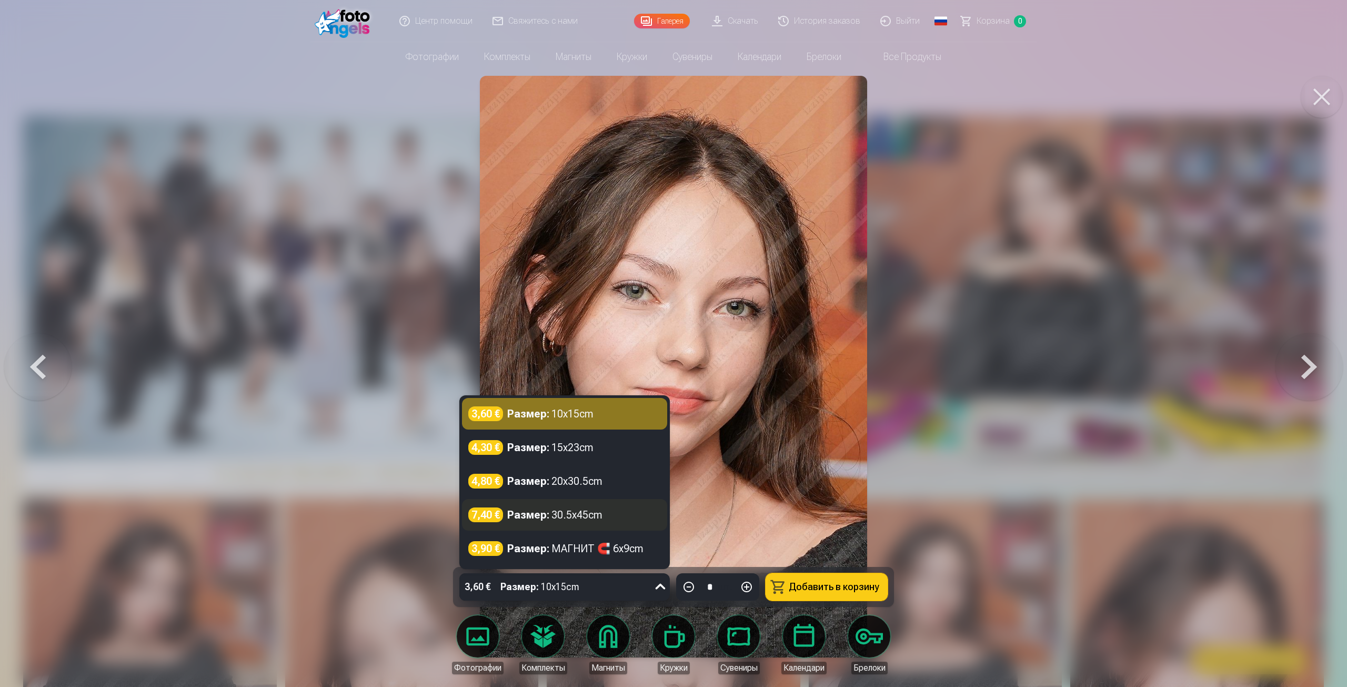
click at [624, 521] on div "7,40 € Размер : 30.5x45cm" at bounding box center [564, 514] width 193 height 15
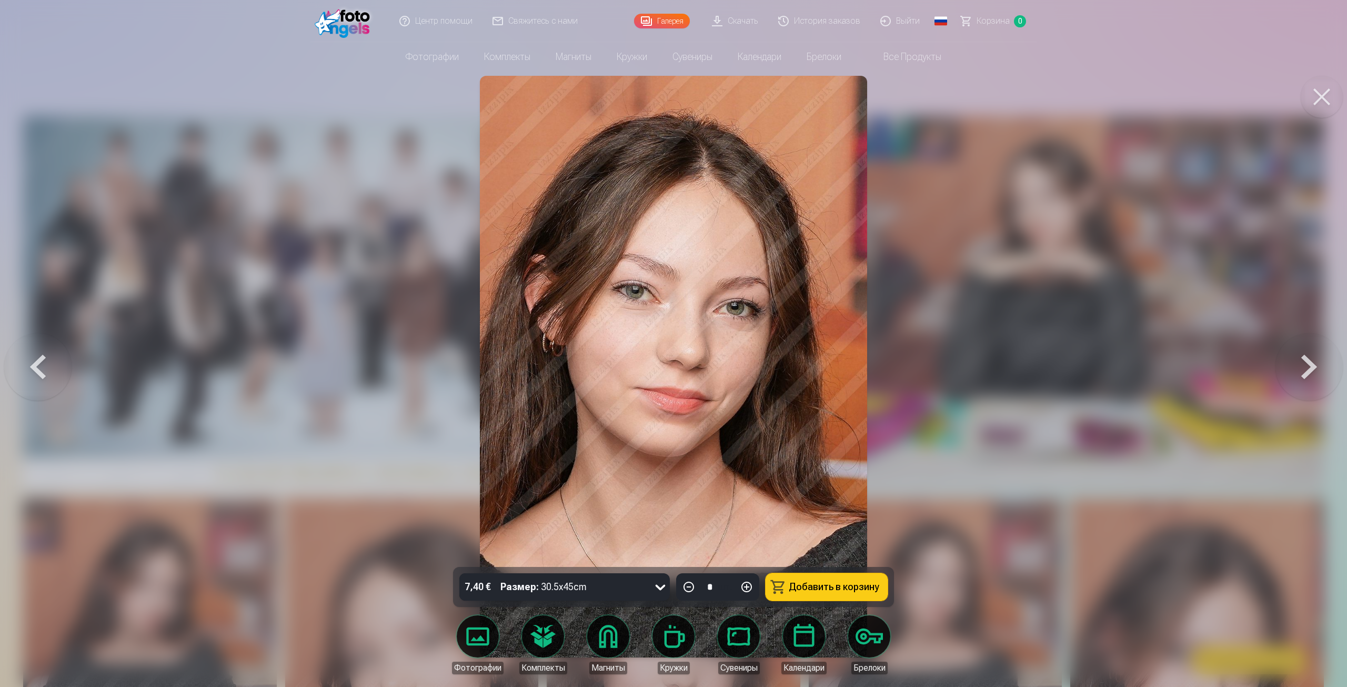
click at [754, 587] on button at bounding box center [746, 586] width 25 height 25
click at [806, 581] on button "Добавить в корзину" at bounding box center [827, 586] width 122 height 27
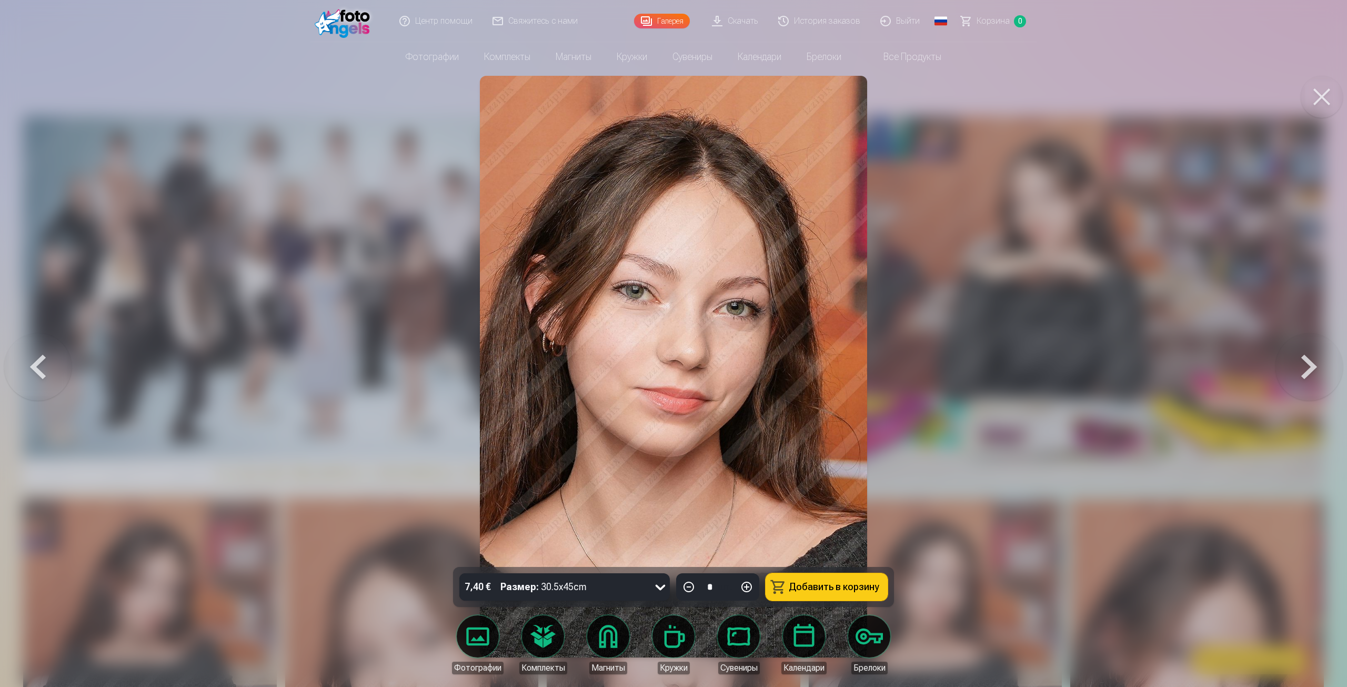
type input "*"
click at [1000, 21] on span "Корзина" at bounding box center [993, 21] width 33 height 13
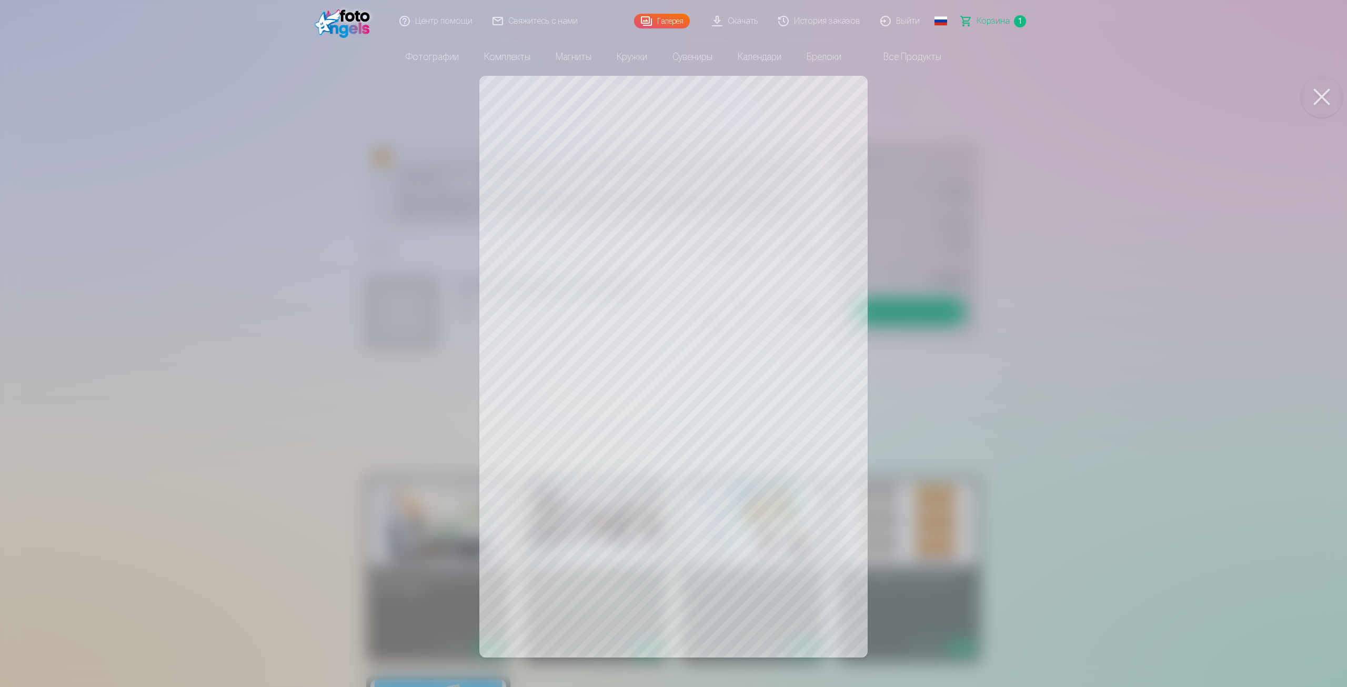
click at [414, 307] on div at bounding box center [673, 343] width 1347 height 687
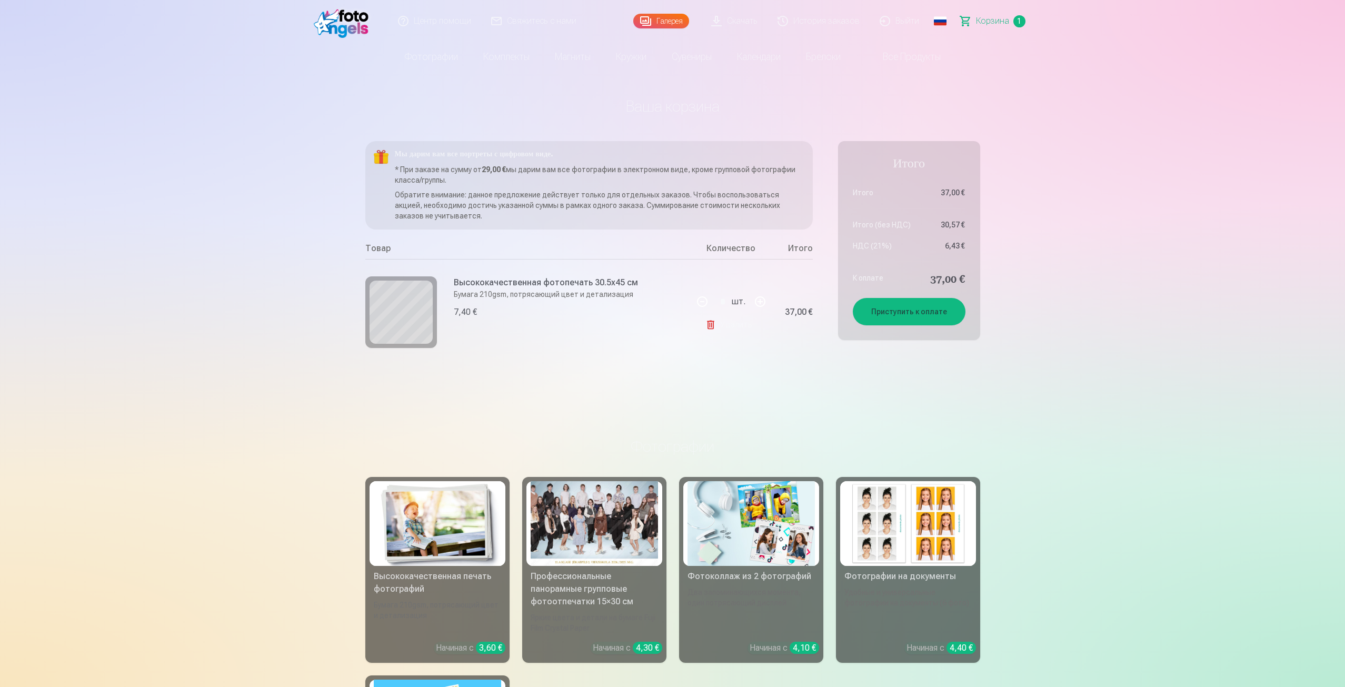
click at [354, 27] on img at bounding box center [344, 21] width 61 height 34
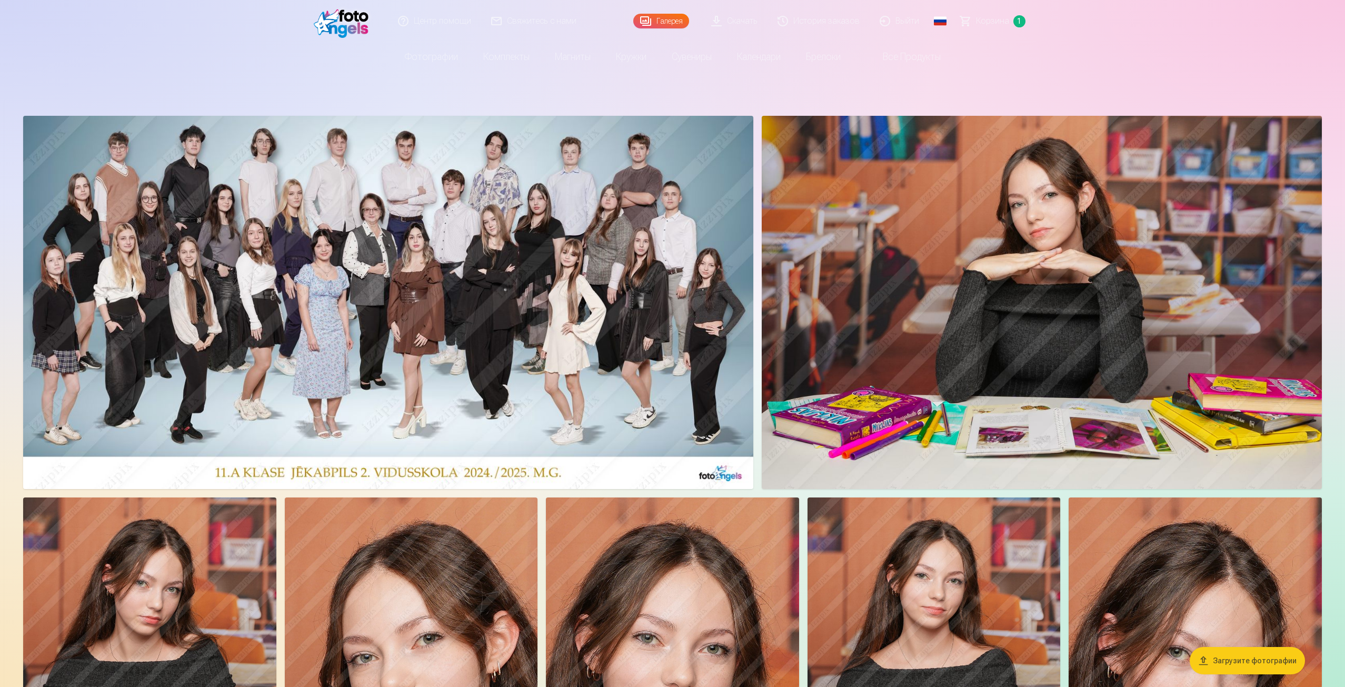
click at [596, 653] on img at bounding box center [672, 686] width 253 height 379
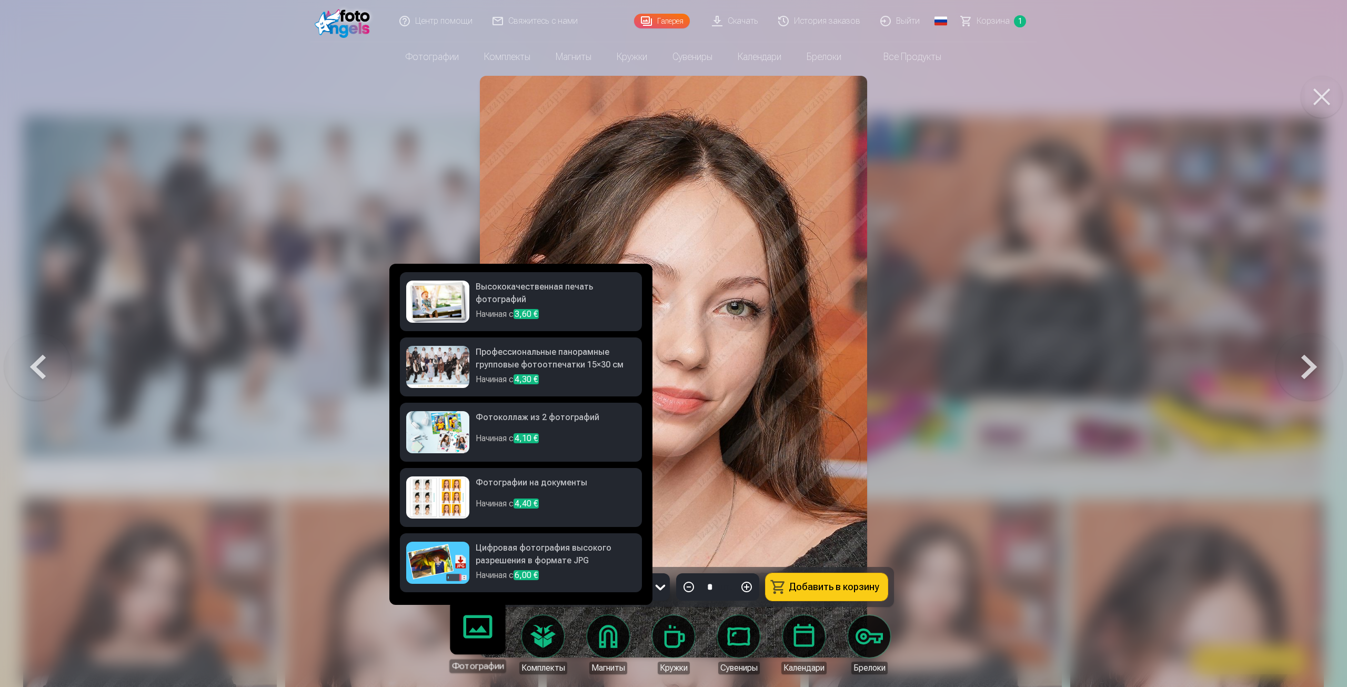
click at [555, 302] on h6 "Высококачественная печать фотографий" at bounding box center [556, 293] width 160 height 27
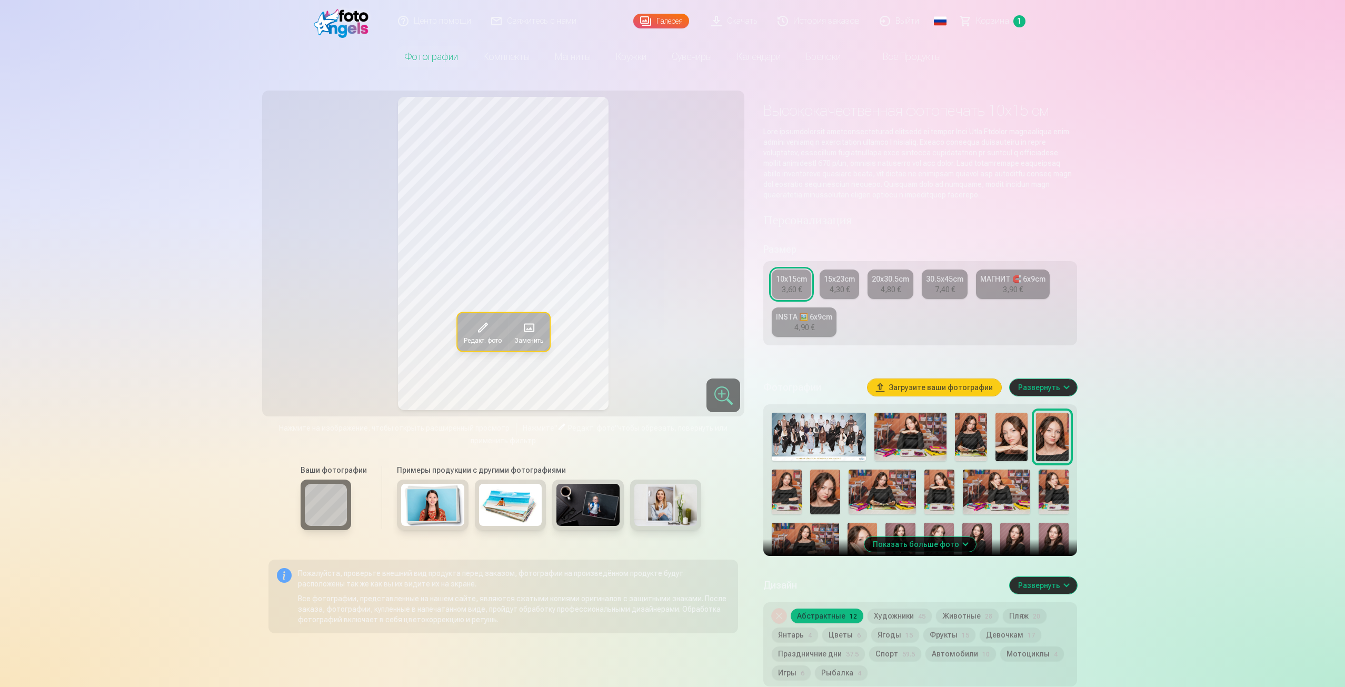
click at [848, 284] on div "15x23cm" at bounding box center [839, 279] width 31 height 11
click at [792, 284] on div "10x15cm" at bounding box center [791, 279] width 31 height 11
click at [845, 284] on div "15x23cm" at bounding box center [839, 279] width 31 height 11
click at [884, 295] on div "4,80 €" at bounding box center [890, 289] width 20 height 11
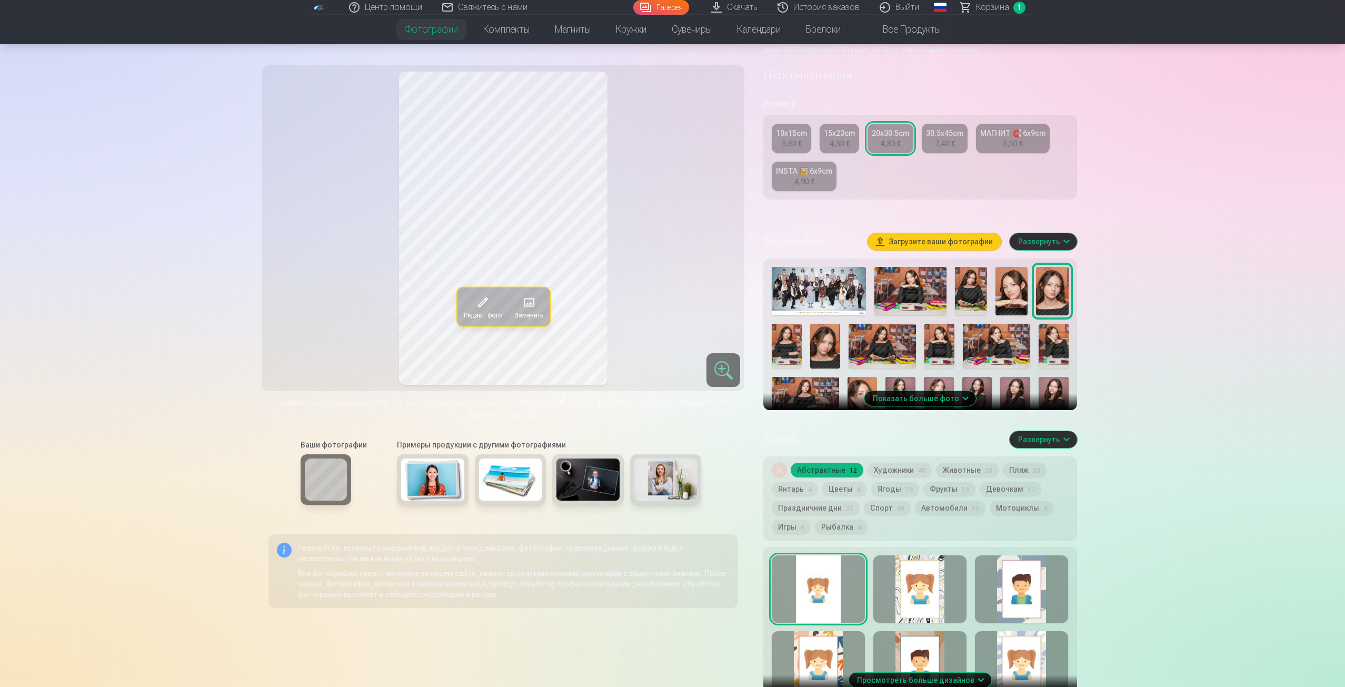
scroll to position [158, 0]
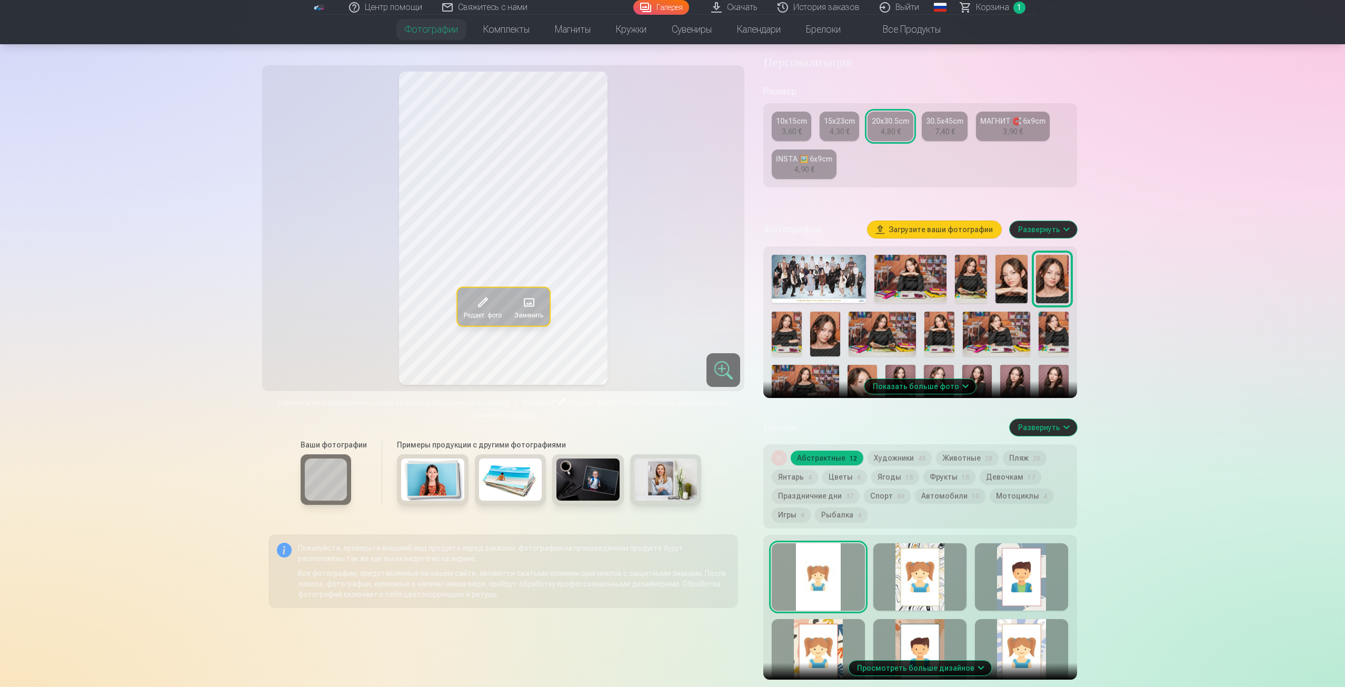
click at [938, 141] on link "30.5x45cm 7,40 €" at bounding box center [944, 126] width 46 height 29
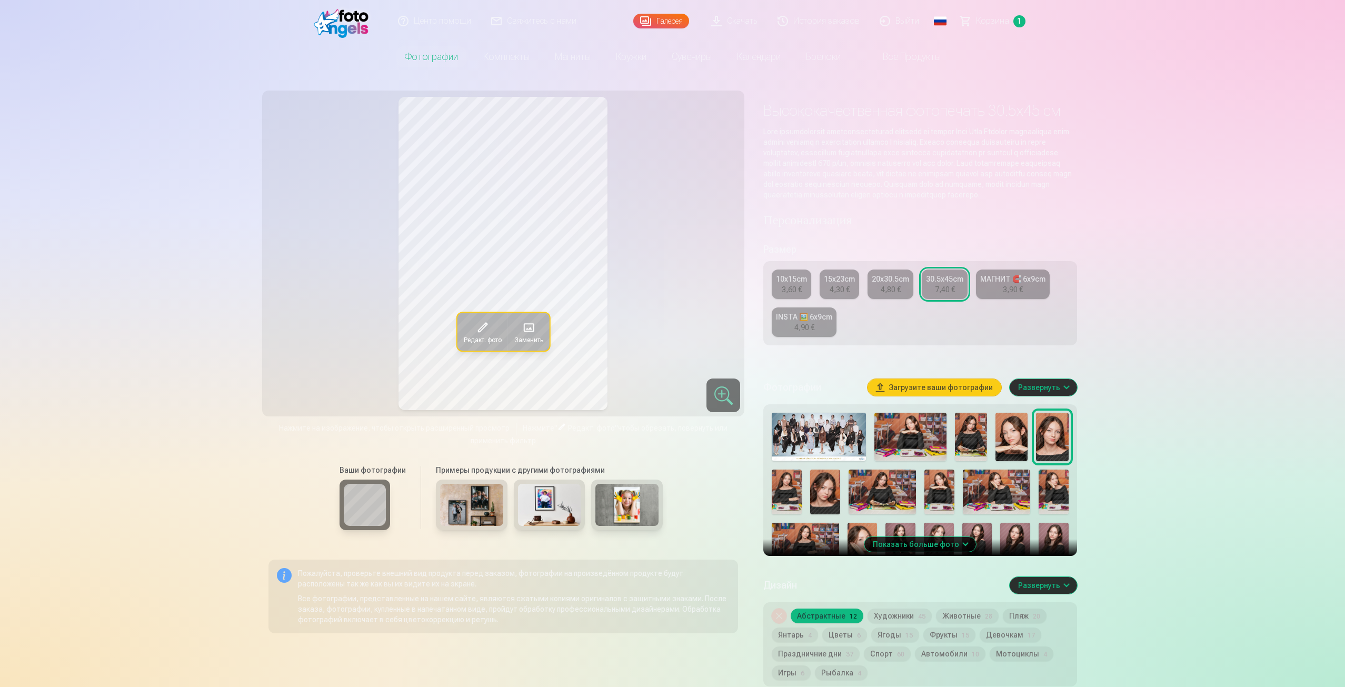
click at [781, 284] on div "10x15cm" at bounding box center [791, 279] width 31 height 11
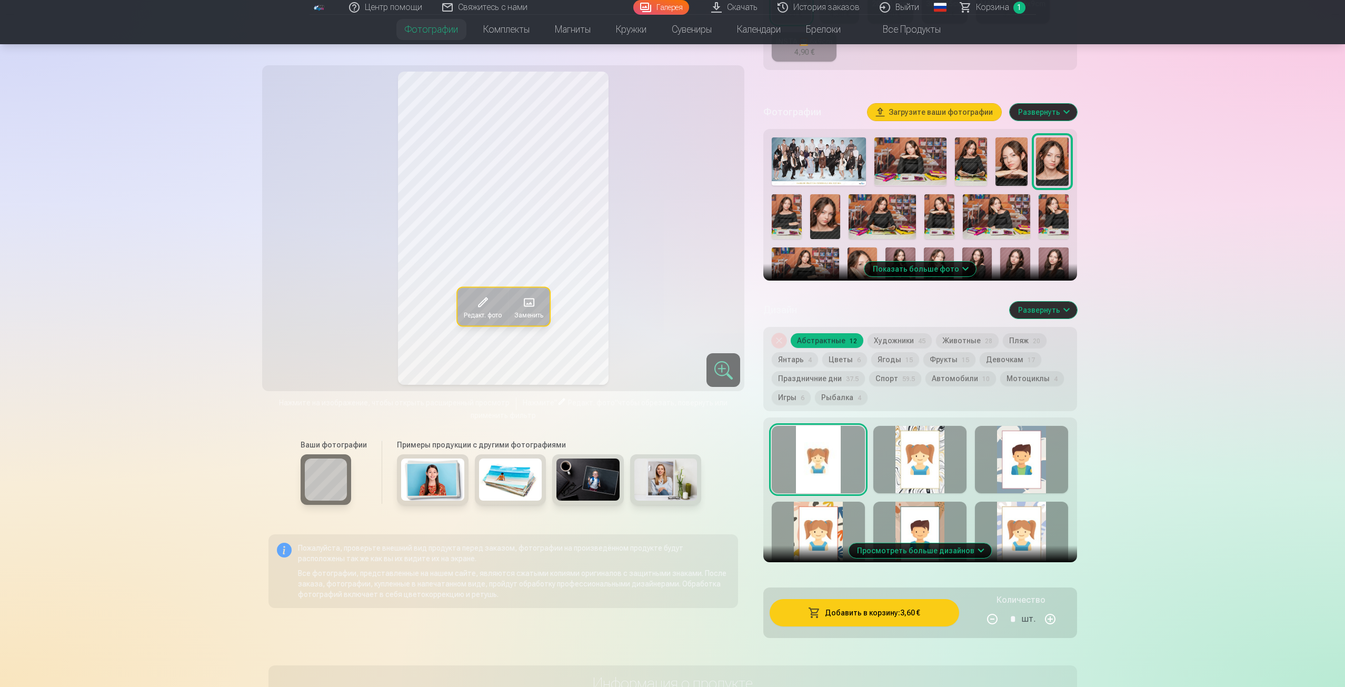
scroll to position [316, 0]
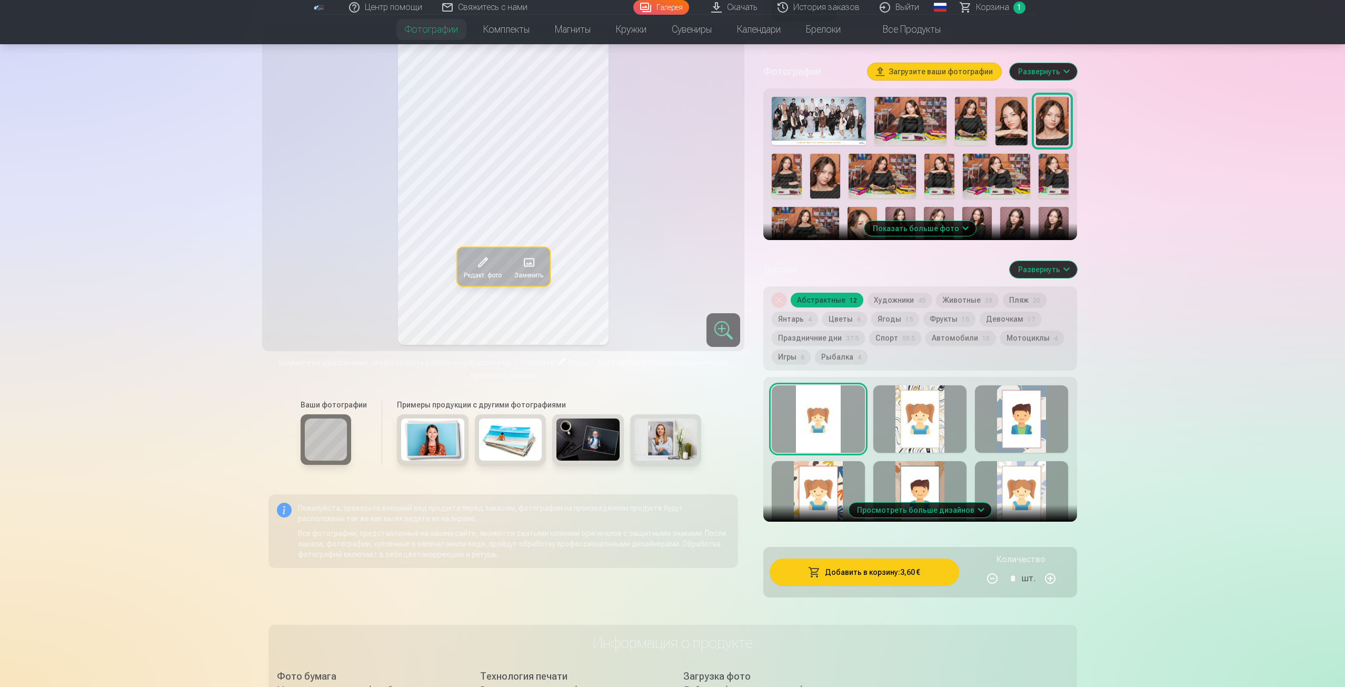
click at [921, 412] on div at bounding box center [919, 418] width 93 height 67
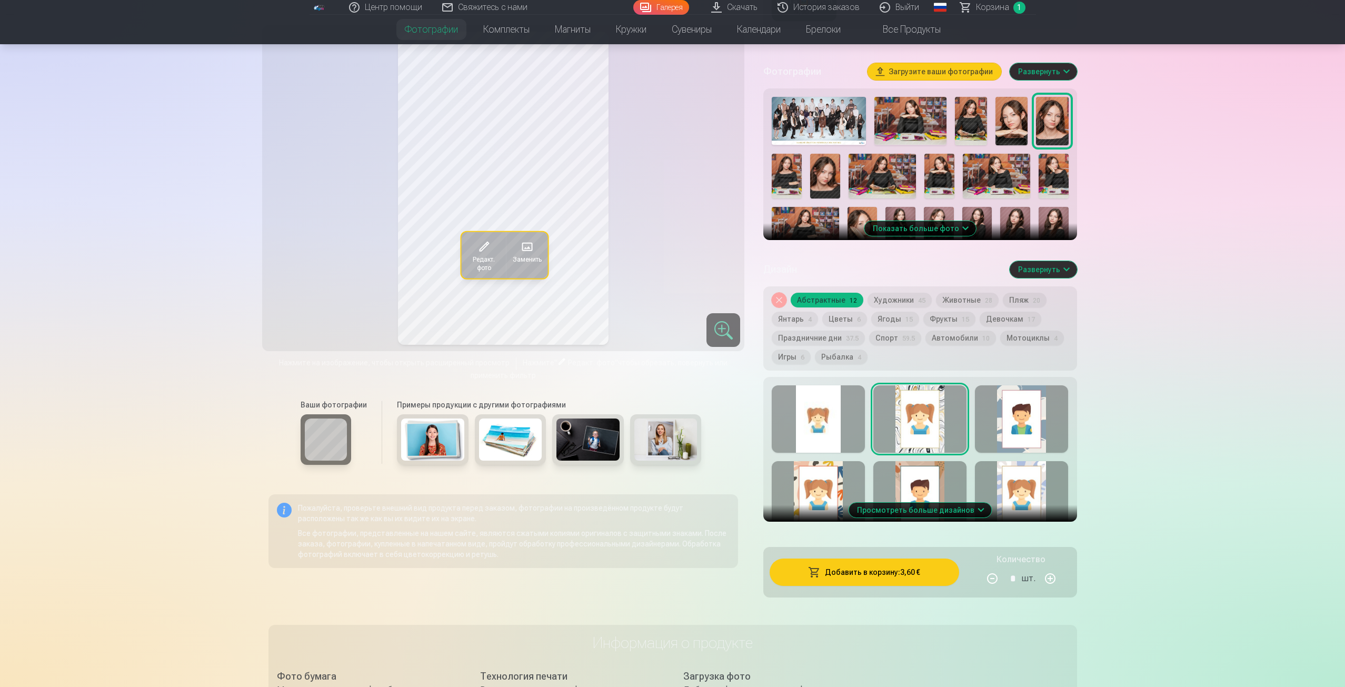
click at [892, 345] on button "Спорт 59.5" at bounding box center [895, 337] width 52 height 15
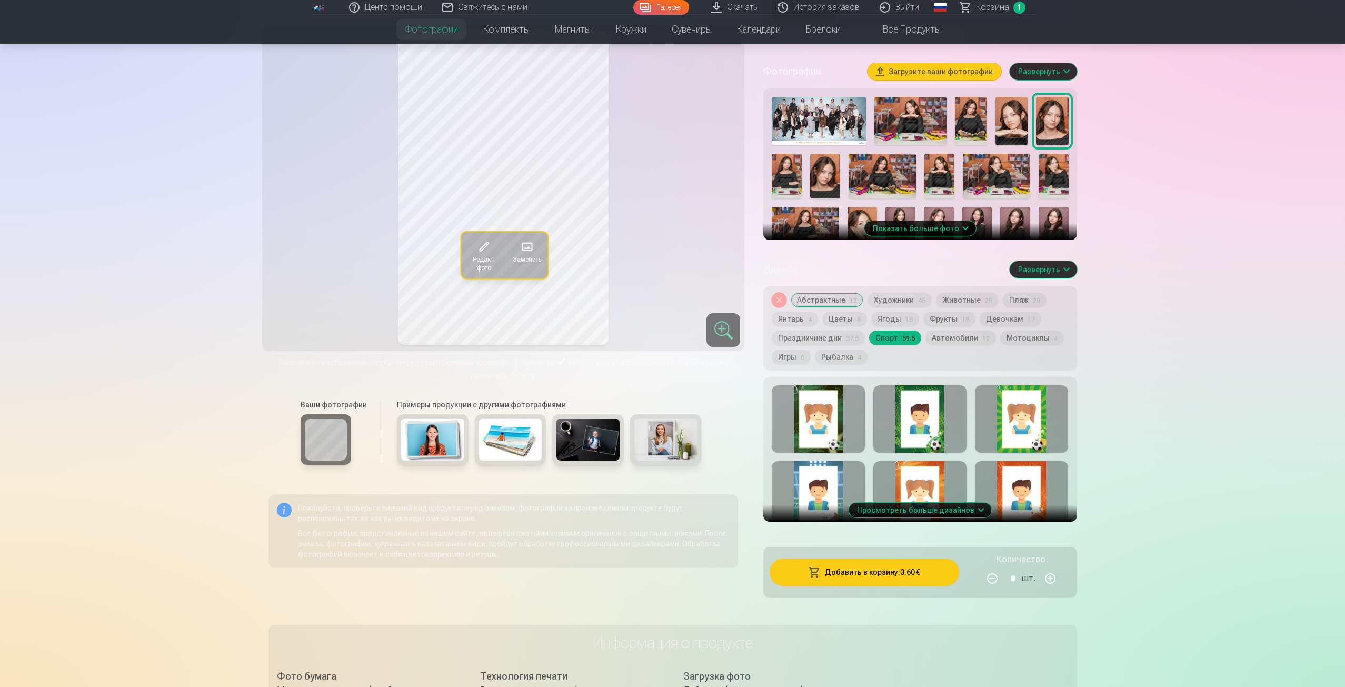
click at [809, 422] on div at bounding box center [817, 418] width 93 height 67
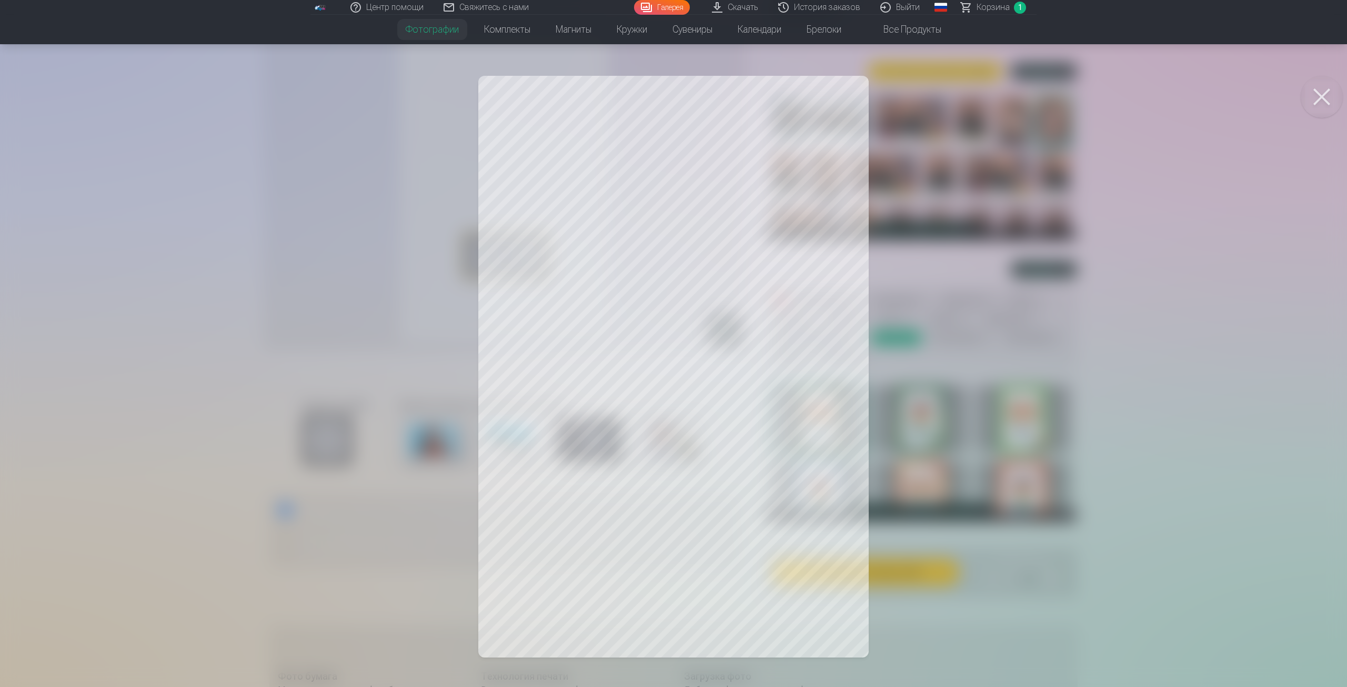
click at [1322, 96] on button at bounding box center [1322, 97] width 42 height 42
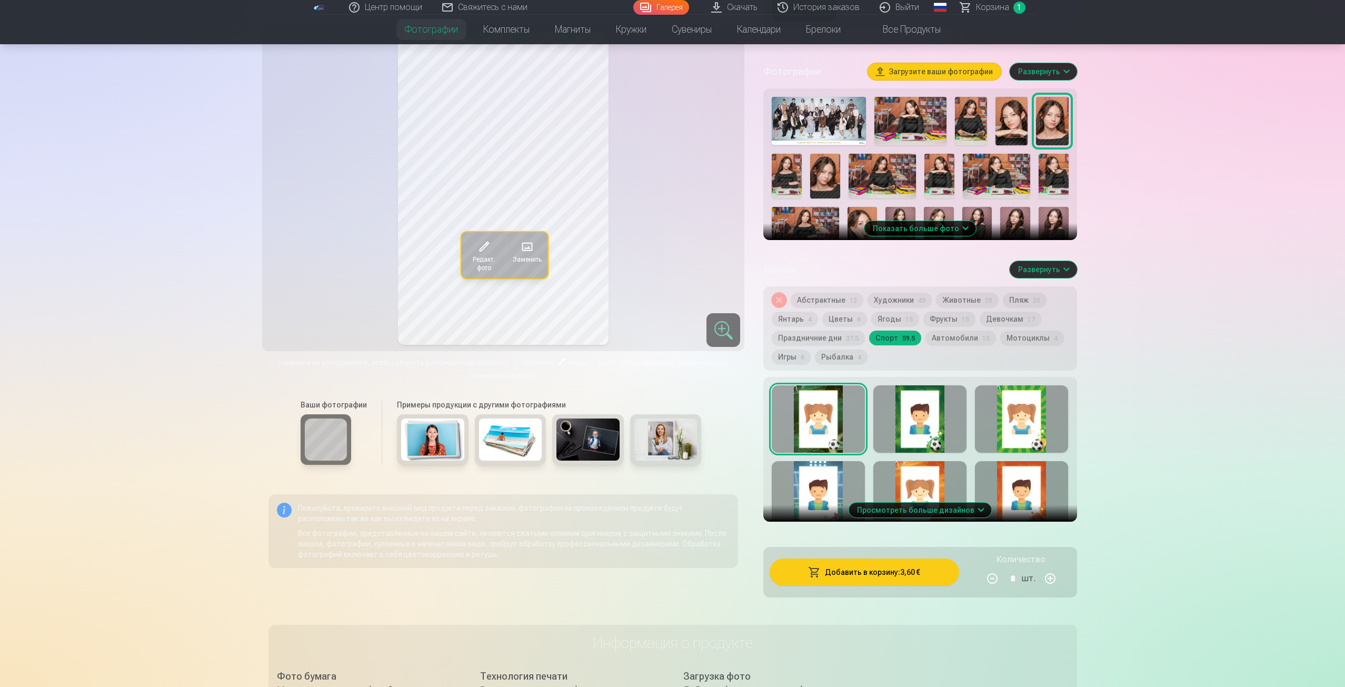
click at [587, 448] on img at bounding box center [587, 439] width 63 height 42
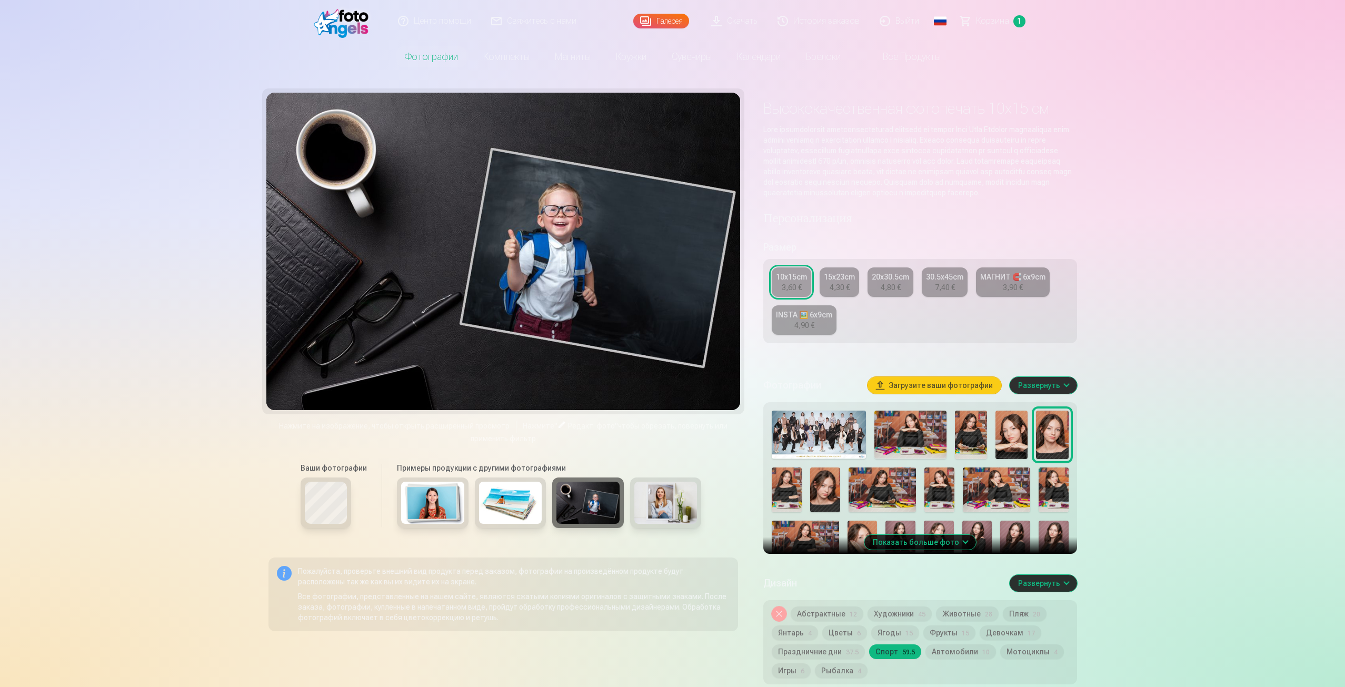
scroll to position [0, 0]
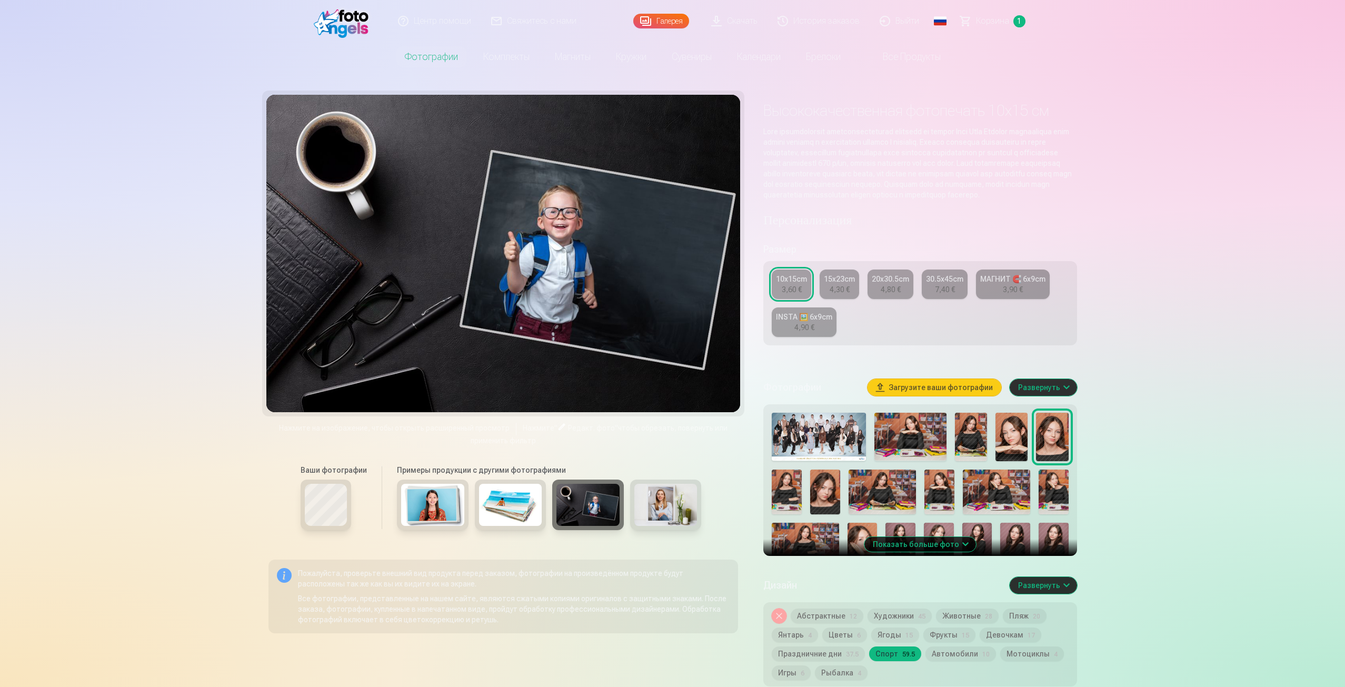
click at [538, 18] on link "Свяжитесь с нами" at bounding box center [533, 21] width 105 height 42
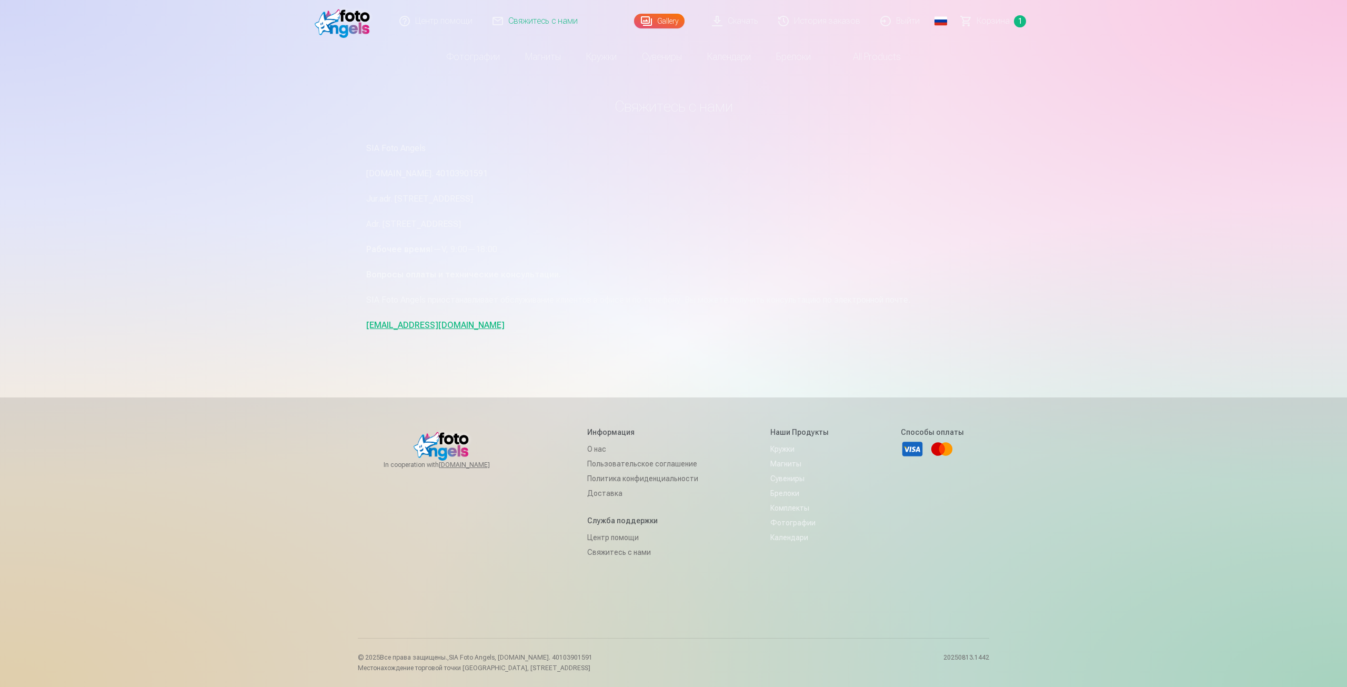
click at [457, 22] on link "Центр помощи" at bounding box center [436, 21] width 93 height 42
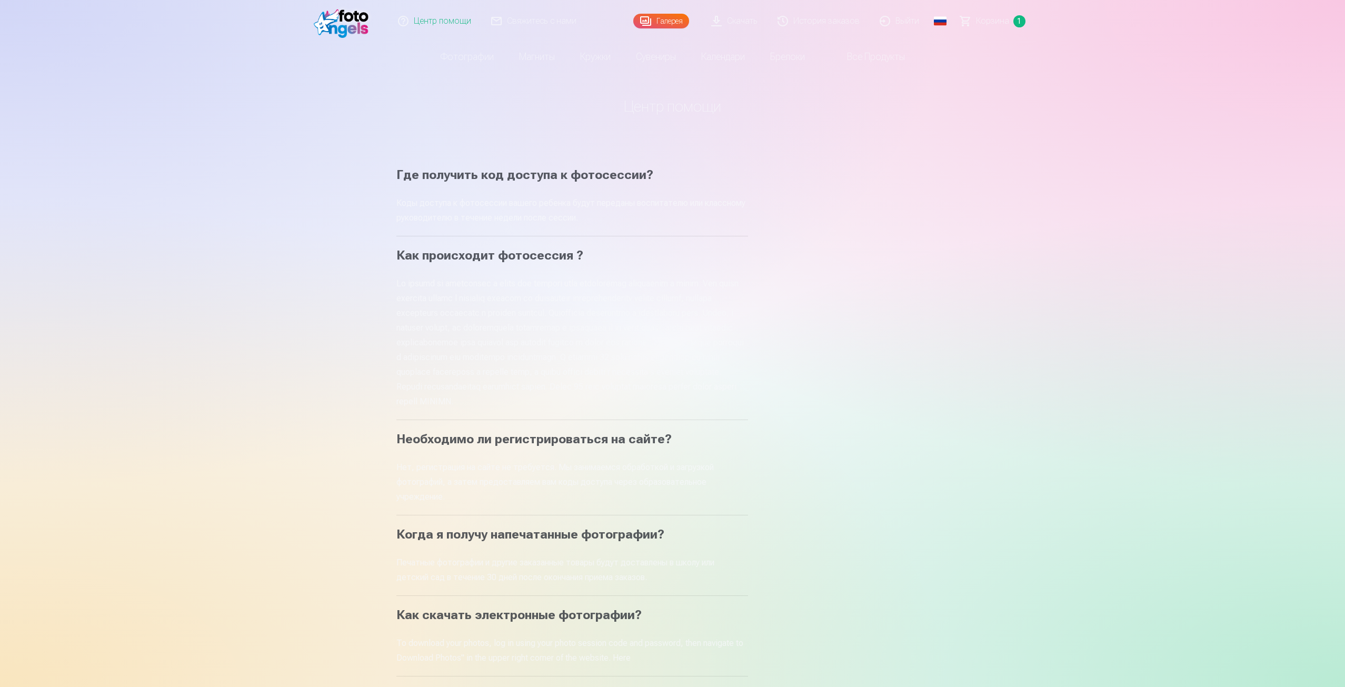
click at [909, 26] on link "Выйти" at bounding box center [899, 21] width 59 height 42
